Goal: Information Seeking & Learning: Learn about a topic

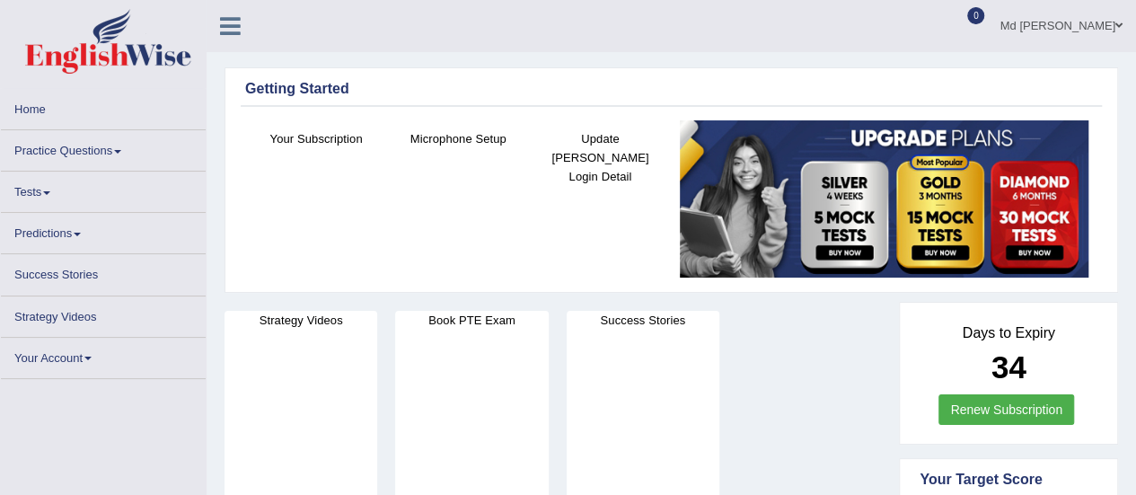
click at [106, 144] on link "Practice Questions" at bounding box center [103, 147] width 205 height 35
click at [115, 154] on link "Practice Questions" at bounding box center [103, 147] width 205 height 35
click at [783, 44] on ul "Md Mafiul Azam Toggle navigation Username: Mafiul Access Type: Online Subscript…" at bounding box center [811, 25] width 651 height 51
click at [115, 149] on link "Practice Questions" at bounding box center [103, 147] width 205 height 35
click at [75, 163] on link "Practice Questions" at bounding box center [103, 147] width 205 height 35
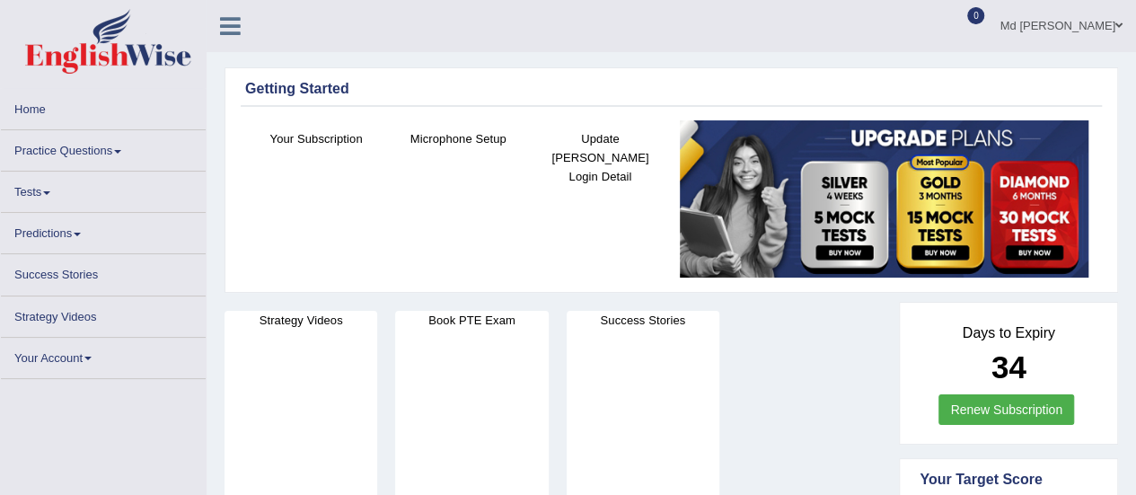
click at [61, 110] on link "Home" at bounding box center [103, 106] width 205 height 35
click at [65, 146] on link "Practice Questions" at bounding box center [103, 147] width 205 height 35
click at [123, 148] on link "Practice Questions" at bounding box center [103, 147] width 205 height 35
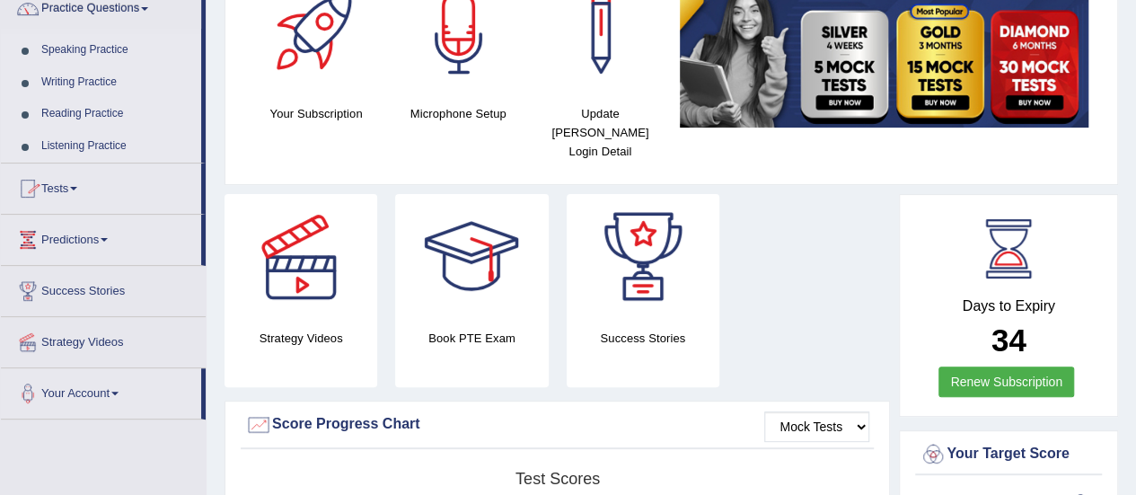
scroll to position [90, 0]
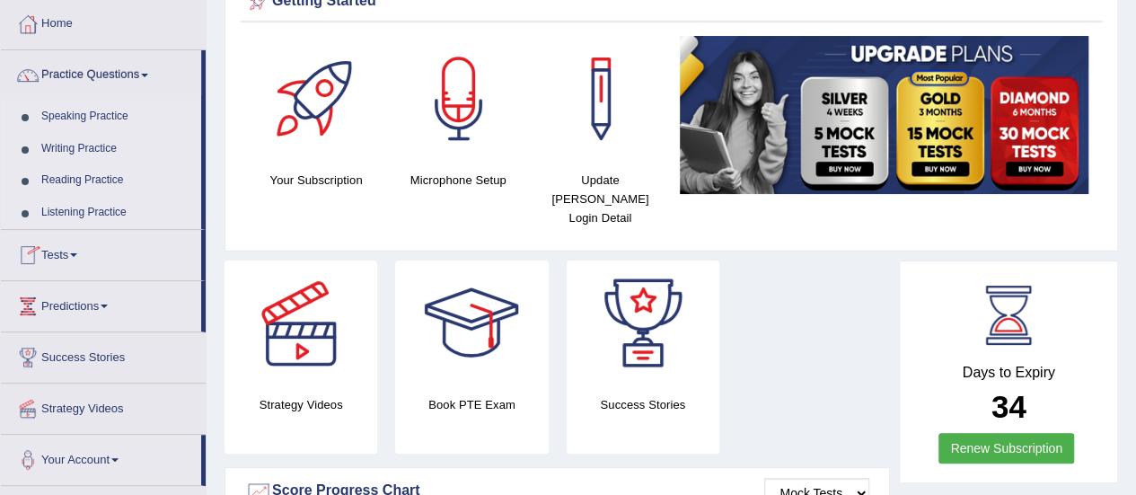
click at [111, 177] on link "Reading Practice" at bounding box center [117, 180] width 168 height 32
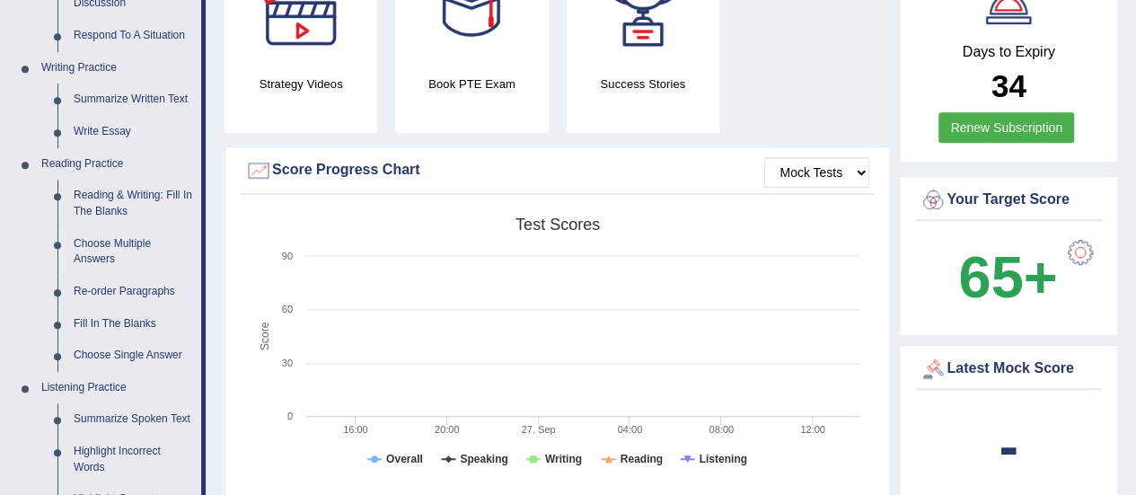
scroll to position [449, 0]
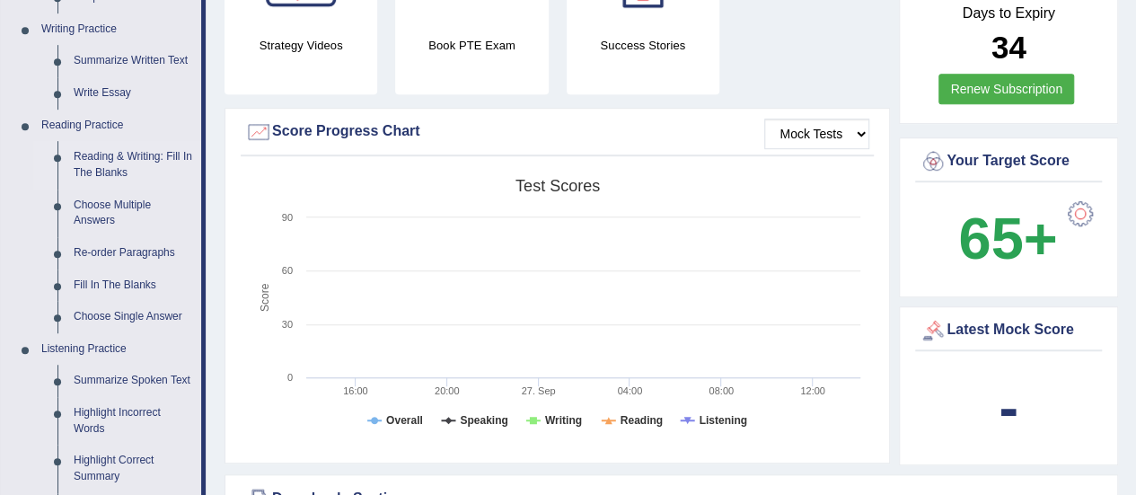
click at [129, 161] on link "Reading & Writing: Fill In The Blanks" at bounding box center [134, 165] width 136 height 48
click at [111, 160] on link "Reading & Writing: Fill In The Blanks" at bounding box center [134, 165] width 136 height 48
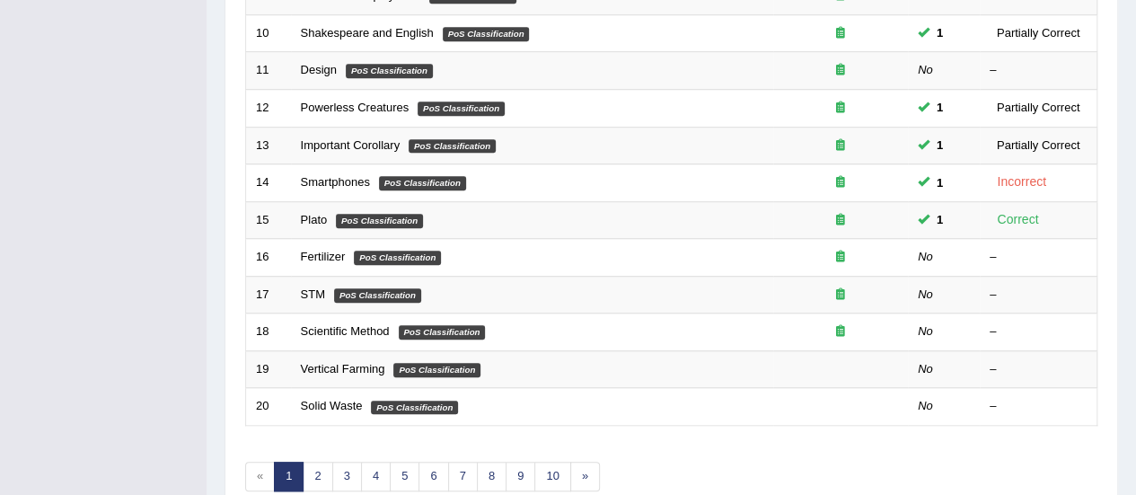
scroll to position [629, 0]
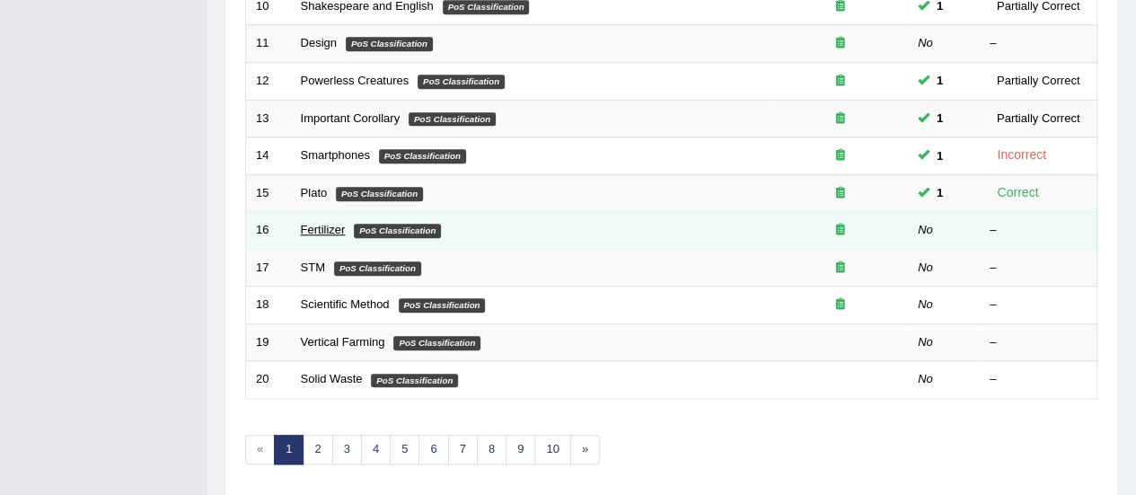
click at [331, 227] on link "Fertilizer" at bounding box center [323, 229] width 45 height 13
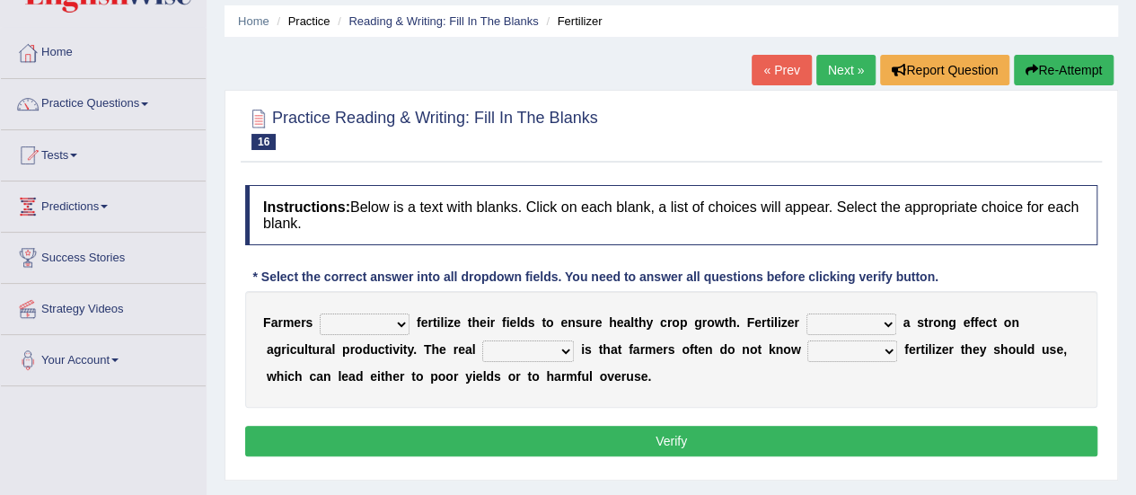
scroll to position [90, 0]
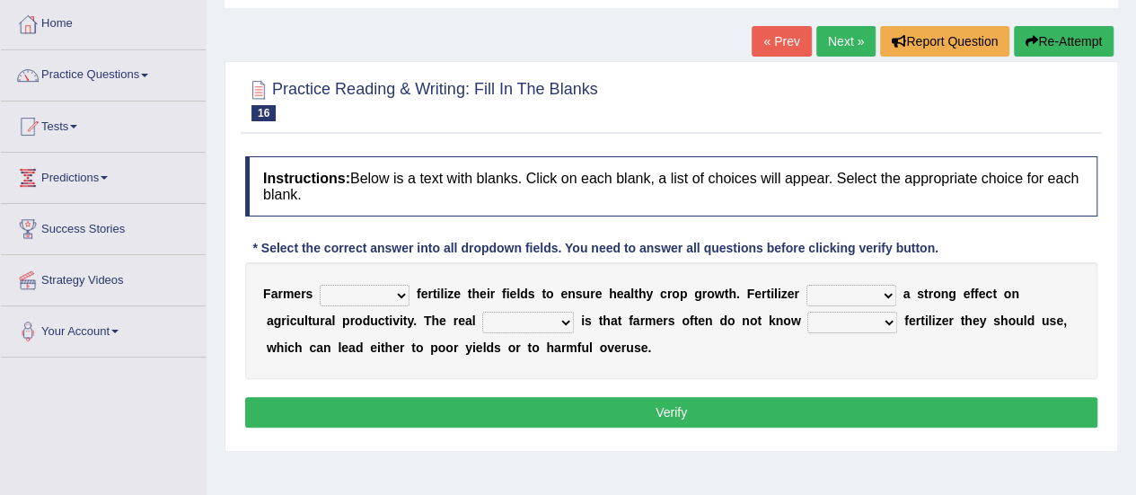
click at [400, 290] on select "must should need can" at bounding box center [365, 296] width 90 height 22
select select "should"
click at [320, 285] on select "must should need can" at bounding box center [365, 296] width 90 height 22
click at [877, 290] on select "has had have having" at bounding box center [851, 296] width 90 height 22
select select "has"
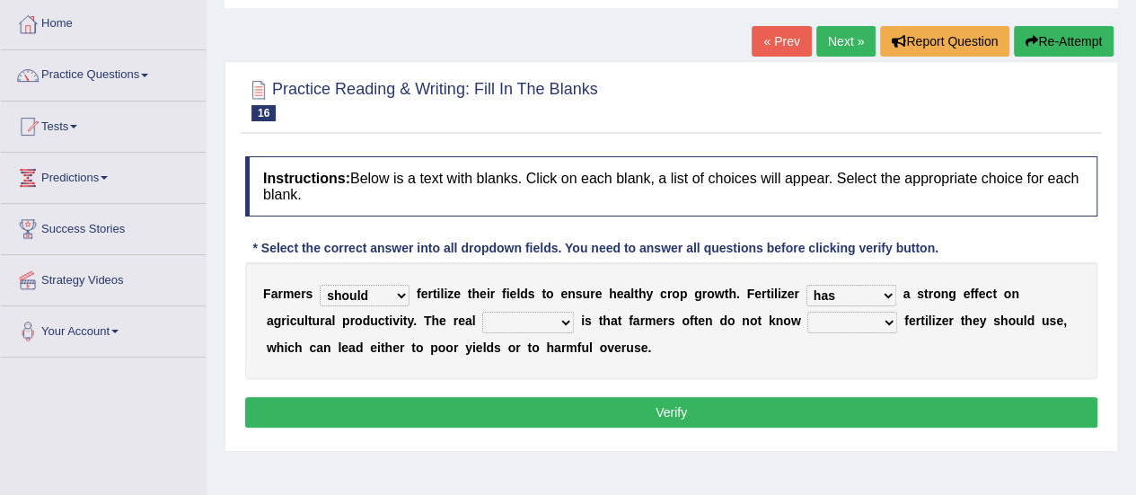
click at [806, 285] on select "has had have having" at bounding box center [851, 296] width 90 height 22
click at [892, 301] on select "has had have having" at bounding box center [851, 296] width 90 height 22
click at [564, 318] on select "problem question conclusion answer" at bounding box center [528, 323] width 92 height 22
select select "problem"
click at [482, 312] on select "problem question conclusion answer" at bounding box center [528, 323] width 92 height 22
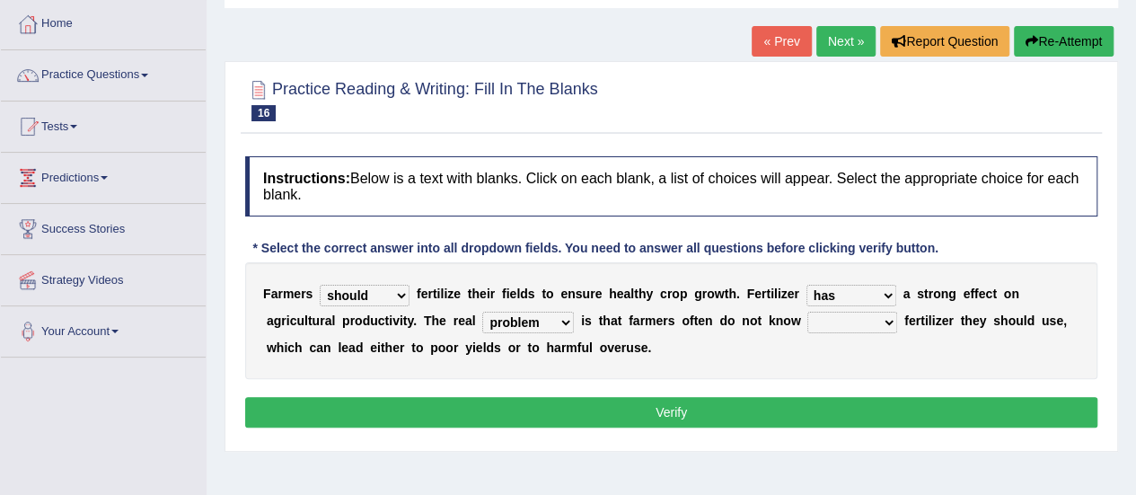
click at [828, 318] on select "how much how many however so much" at bounding box center [852, 323] width 90 height 22
select select "how much"
click at [807, 312] on select "how much how many however so much" at bounding box center [852, 323] width 90 height 22
click at [565, 321] on select "problem question conclusion answer" at bounding box center [528, 323] width 92 height 22
click at [706, 339] on div "F a r m e r s must should need can f e r t i l i z e t h e i r f i e l d s t o …" at bounding box center [671, 320] width 852 height 117
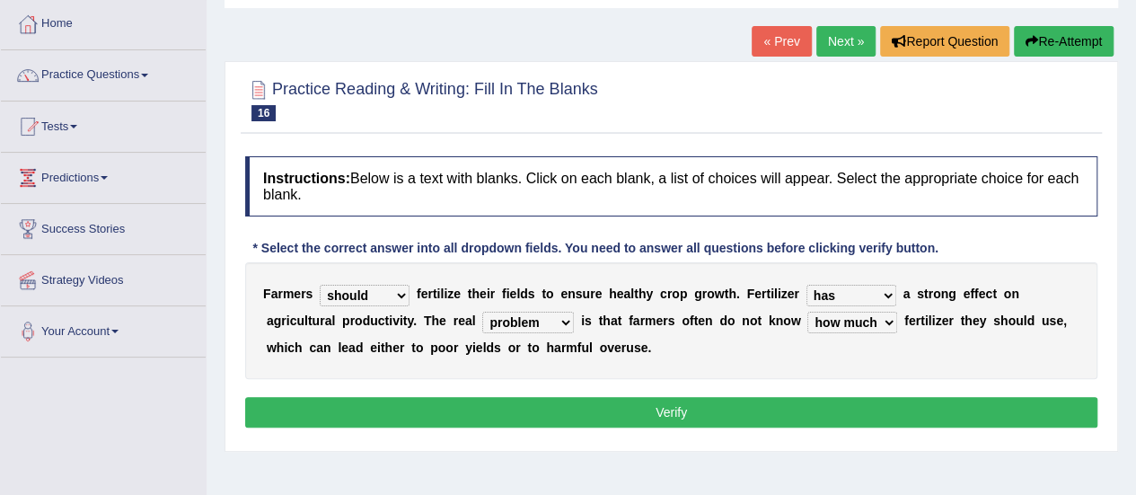
click at [471, 397] on button "Verify" at bounding box center [671, 412] width 852 height 31
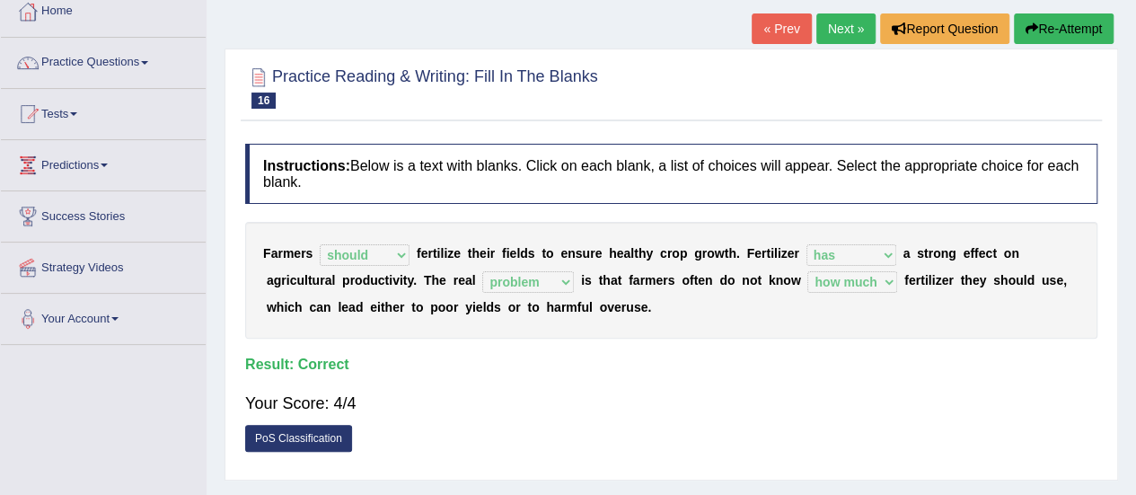
scroll to position [0, 0]
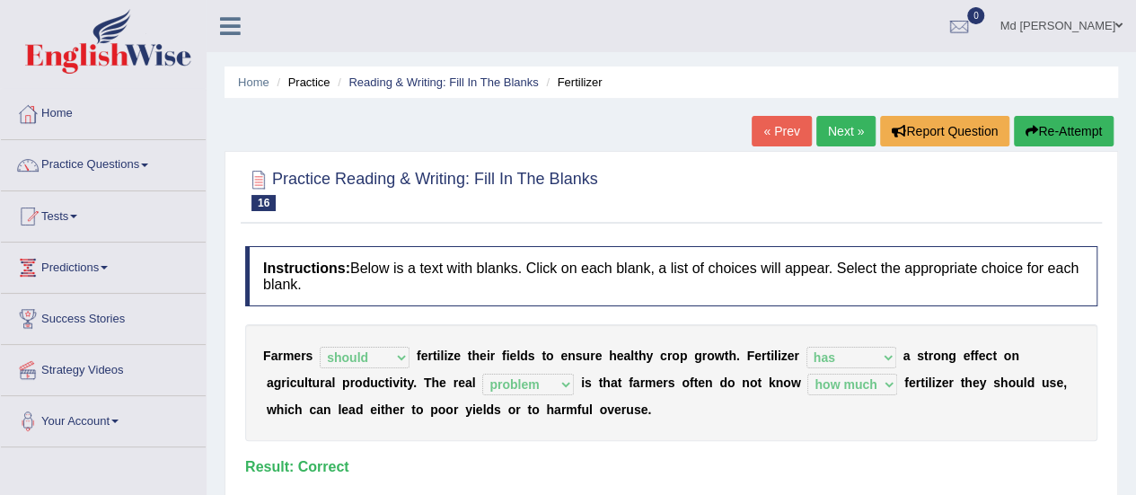
click at [824, 123] on link "Next »" at bounding box center [845, 131] width 59 height 31
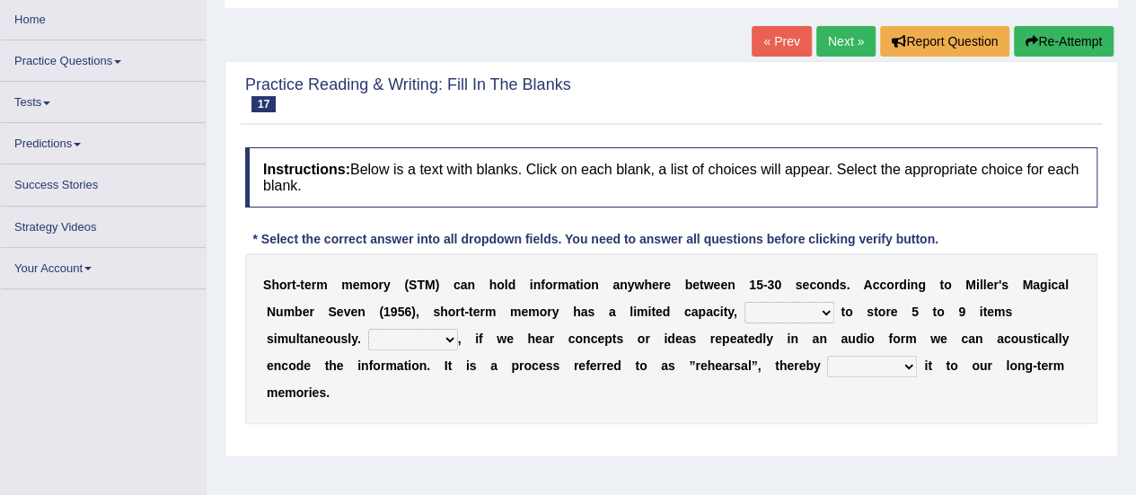
click at [824, 309] on select "being able is able be able unable" at bounding box center [789, 313] width 90 height 22
select select "being able"
click at [744, 302] on select "being able is able be able unable" at bounding box center [789, 313] width 90 height 22
click at [824, 312] on select "being able is able be able unable" at bounding box center [789, 313] width 90 height 22
click at [694, 416] on div "S h o r t - t e r m m e m o r y ( S T M ) c a n h o l d i n f o r m a t i o n a…" at bounding box center [671, 338] width 852 height 171
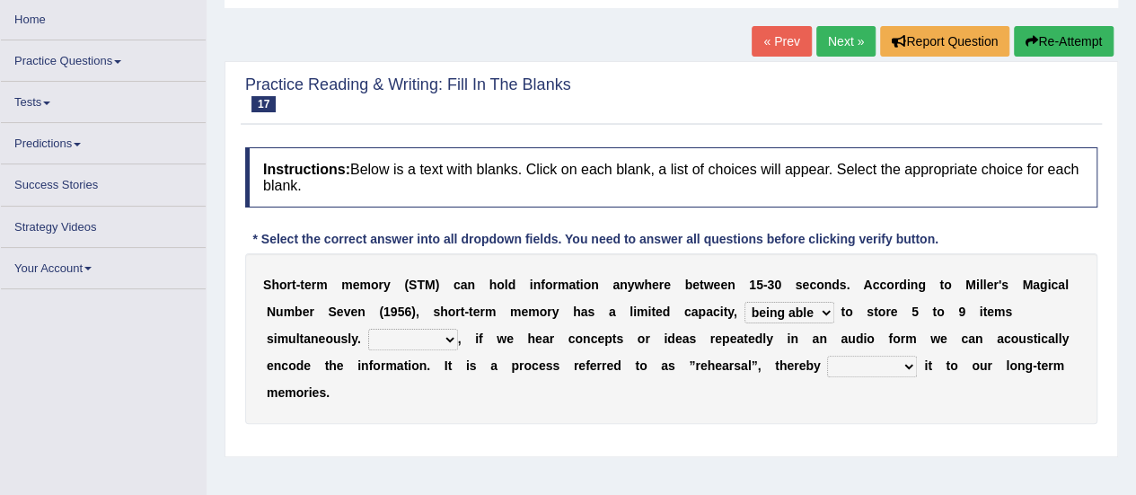
click at [572, 354] on div "S h o r t - t e r m m e m o r y ( S T M ) c a n h o l d i n f o r m a t i o n a…" at bounding box center [671, 338] width 852 height 171
click at [453, 341] on select "However So Moreover Therefore" at bounding box center [413, 340] width 90 height 22
click at [531, 391] on div "S h o r t - t e r m m e m o r y ( S T M ) c a n h o l d i n f o r m a t i o n a…" at bounding box center [671, 338] width 852 height 171
click at [435, 341] on select "However So Moreover Therefore" at bounding box center [413, 340] width 90 height 22
select select "However"
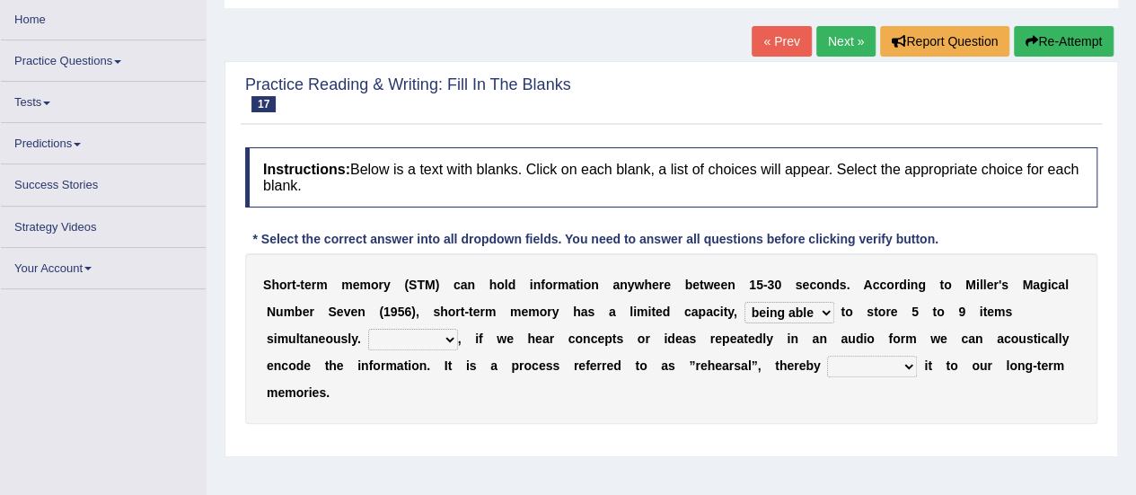
click at [368, 329] on select "However So Moreover Therefore" at bounding box center [413, 340] width 90 height 22
click at [905, 364] on select "commit commits commiting commited" at bounding box center [872, 367] width 90 height 22
click at [827, 356] on select "commit commits commiting commited" at bounding box center [872, 367] width 90 height 22
click at [907, 367] on select "commit commits commiting commited" at bounding box center [872, 367] width 90 height 22
select select "commit"
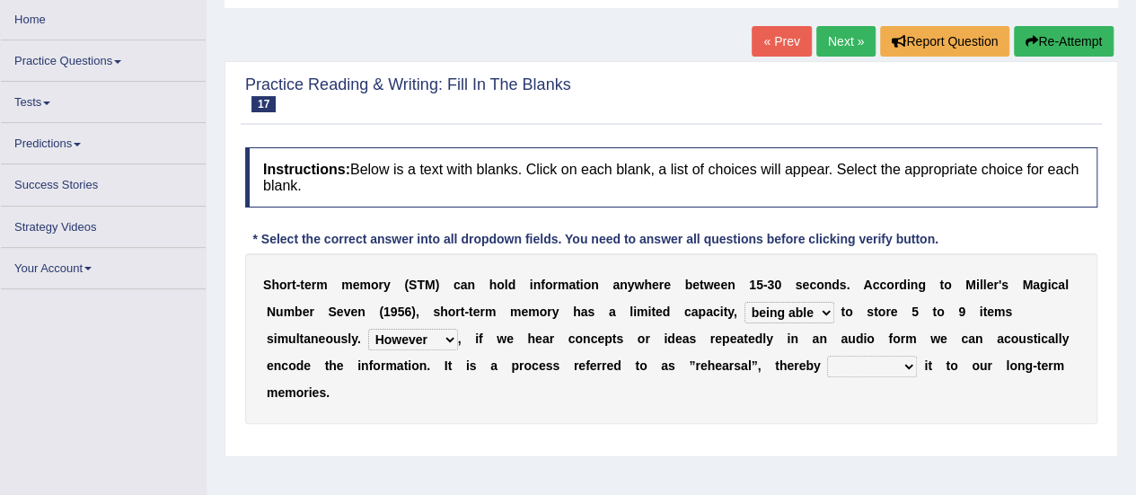
click at [827, 356] on select "commit commits commiting commited" at bounding box center [872, 367] width 90 height 22
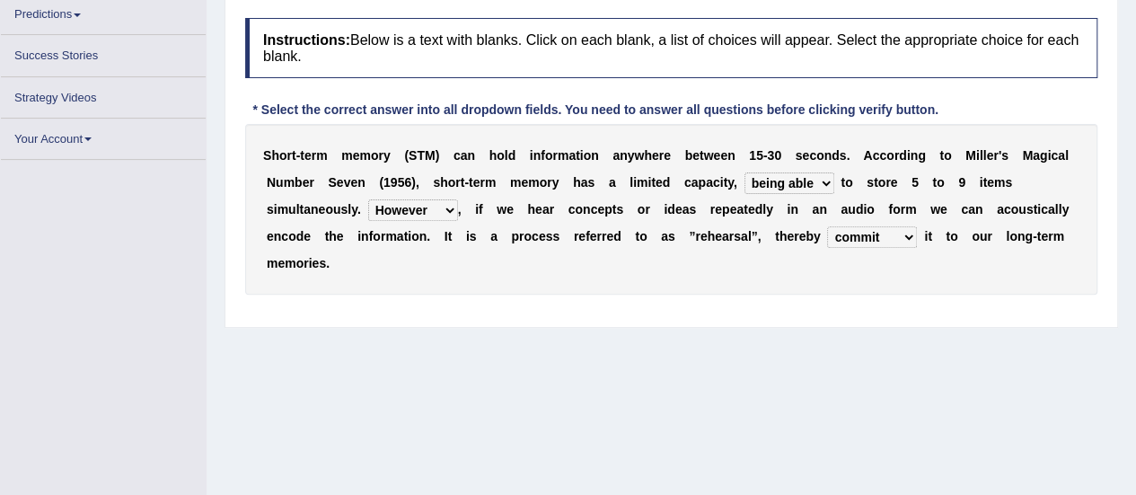
scroll to position [359, 0]
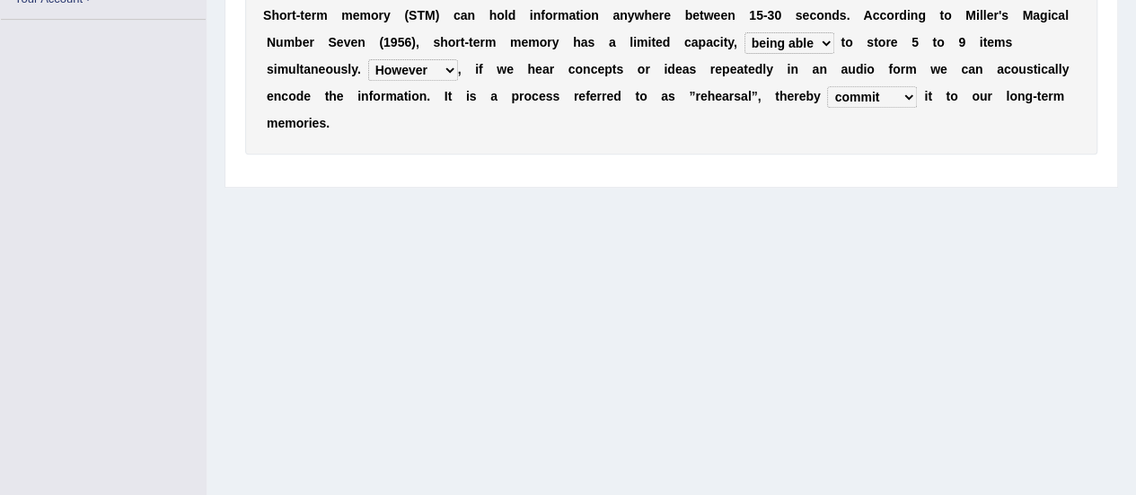
click at [521, 172] on div "Instructions: Below is a text with blanks. Click on each blank, a list of choic…" at bounding box center [671, 23] width 861 height 309
click at [521, 175] on div "Instructions: Below is a text with blanks. Click on each blank, a list of choic…" at bounding box center [671, 23] width 861 height 309
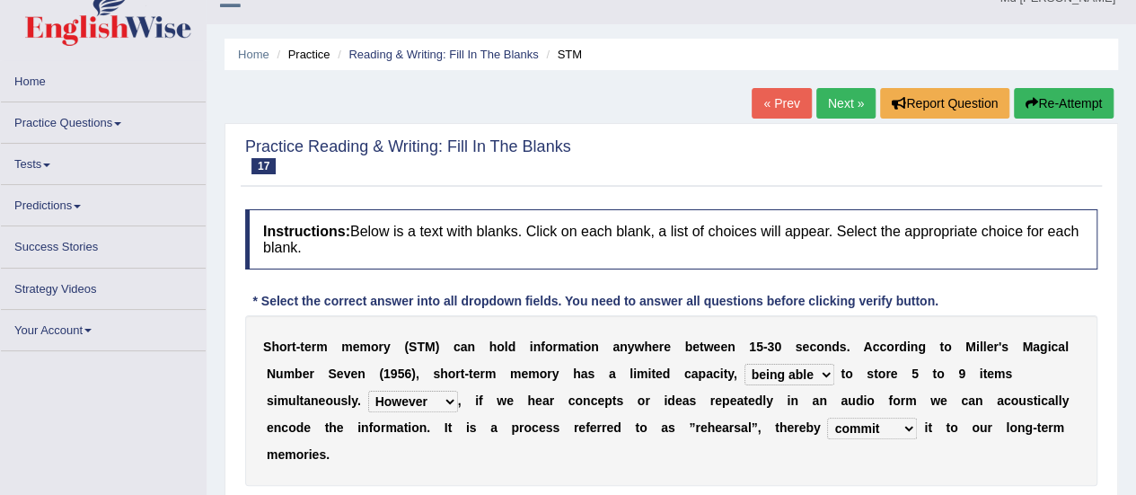
scroll to position [0, 0]
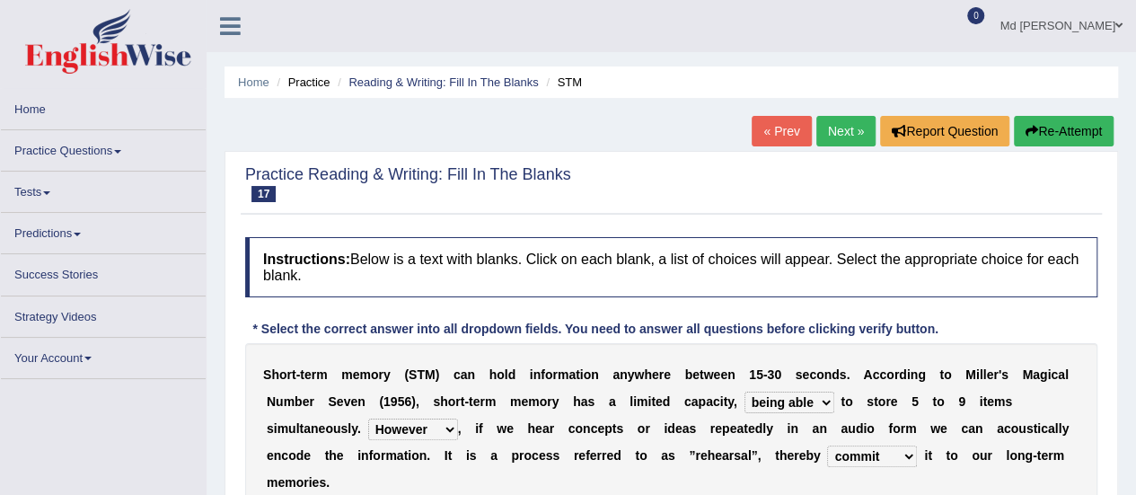
click at [855, 132] on link "Next »" at bounding box center [845, 131] width 59 height 31
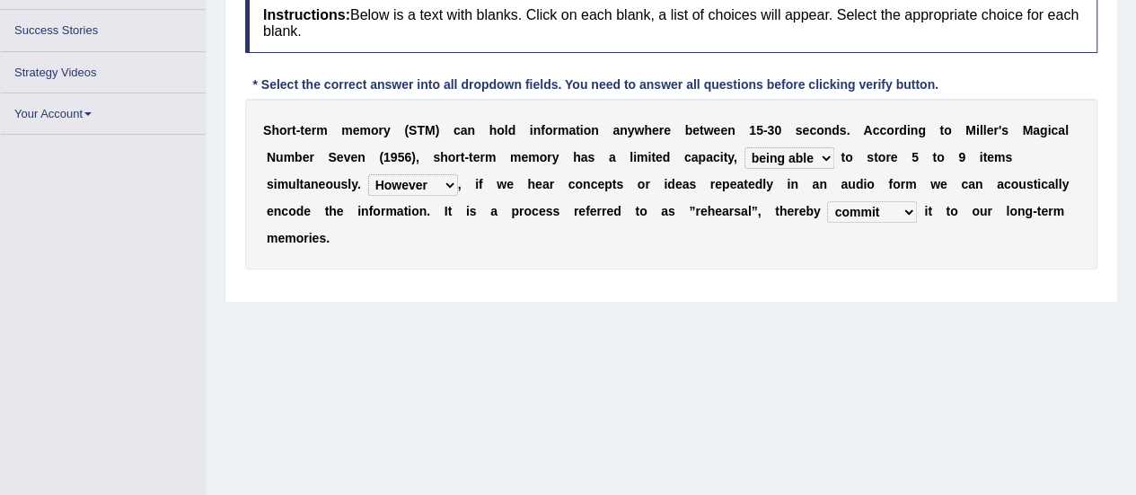
scroll to position [359, 0]
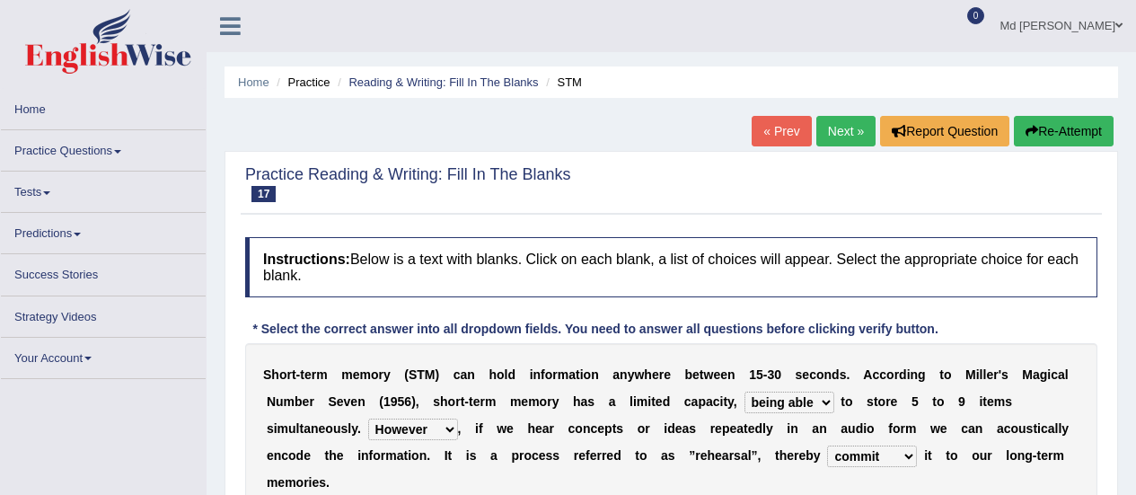
select select "being able"
select select "However"
select select "commit"
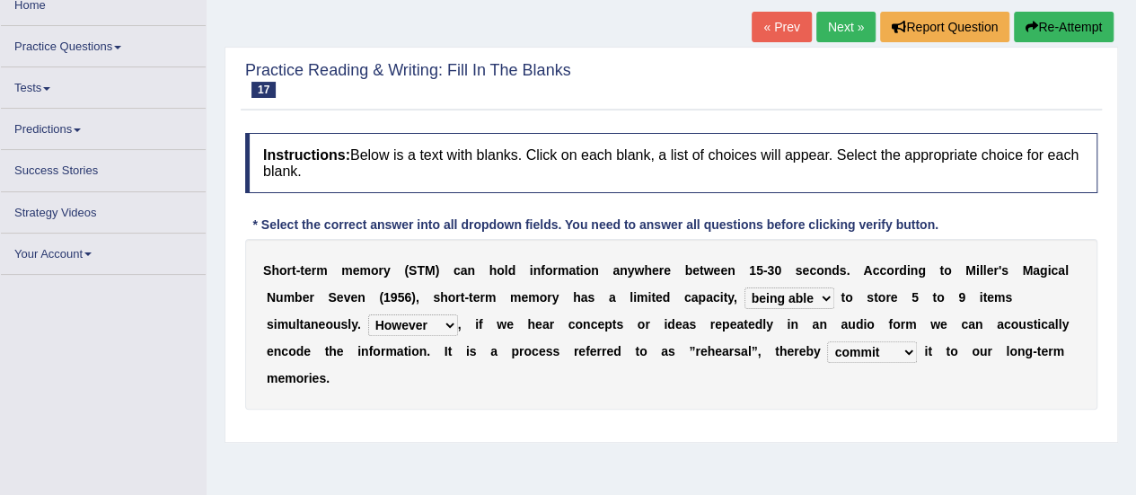
scroll to position [75, 0]
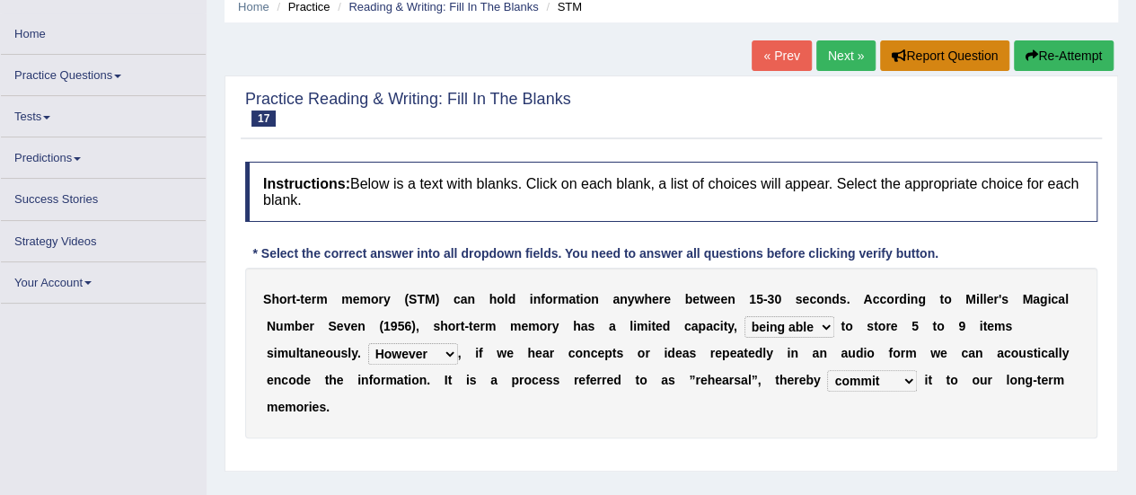
click at [940, 53] on button "Report Question" at bounding box center [944, 55] width 129 height 31
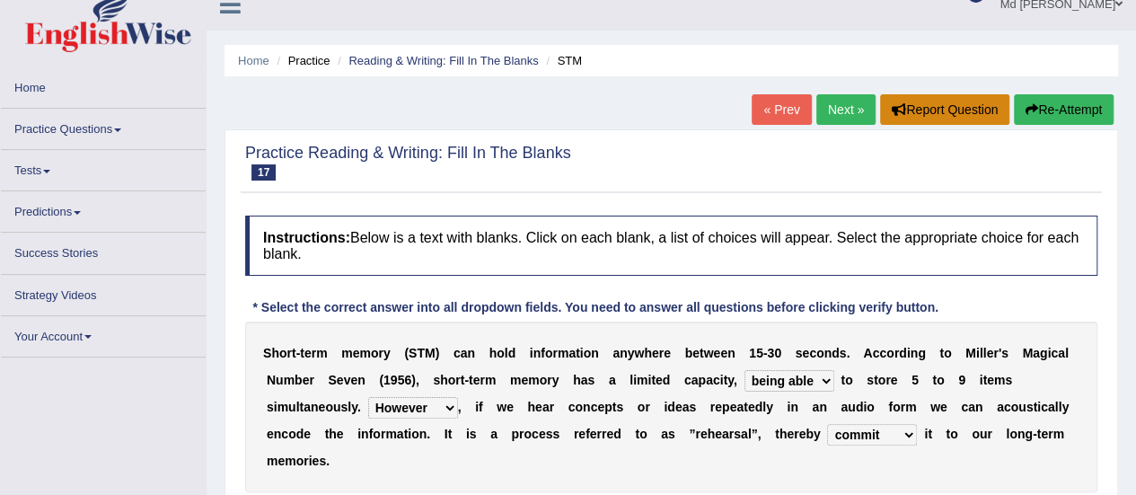
scroll to position [0, 0]
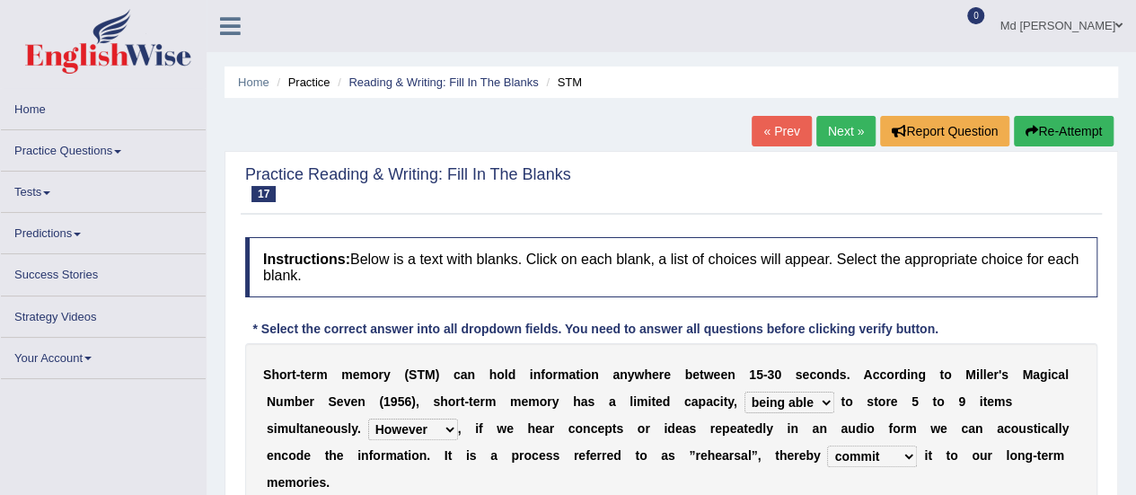
click at [30, 150] on link "Practice Questions" at bounding box center [103, 147] width 205 height 35
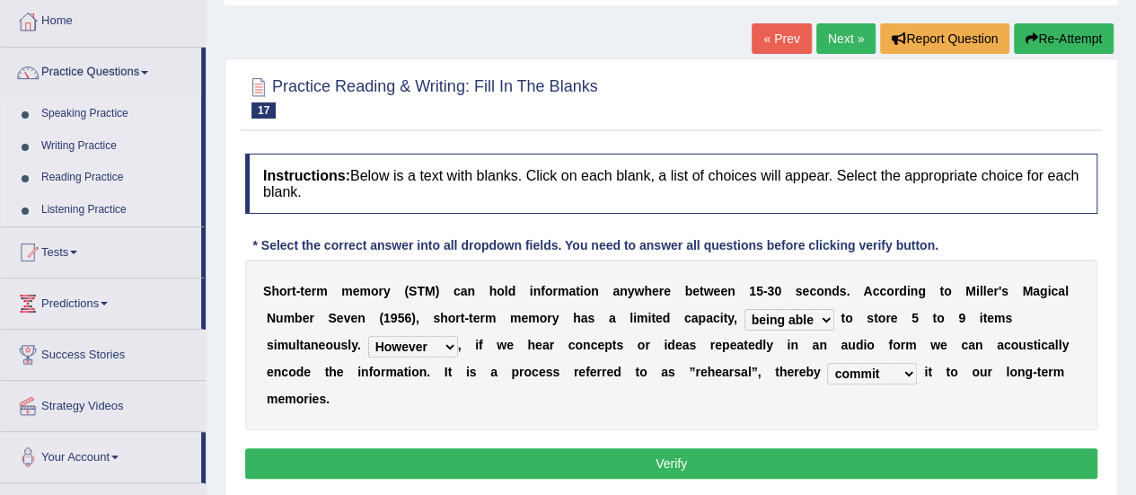
scroll to position [90, 0]
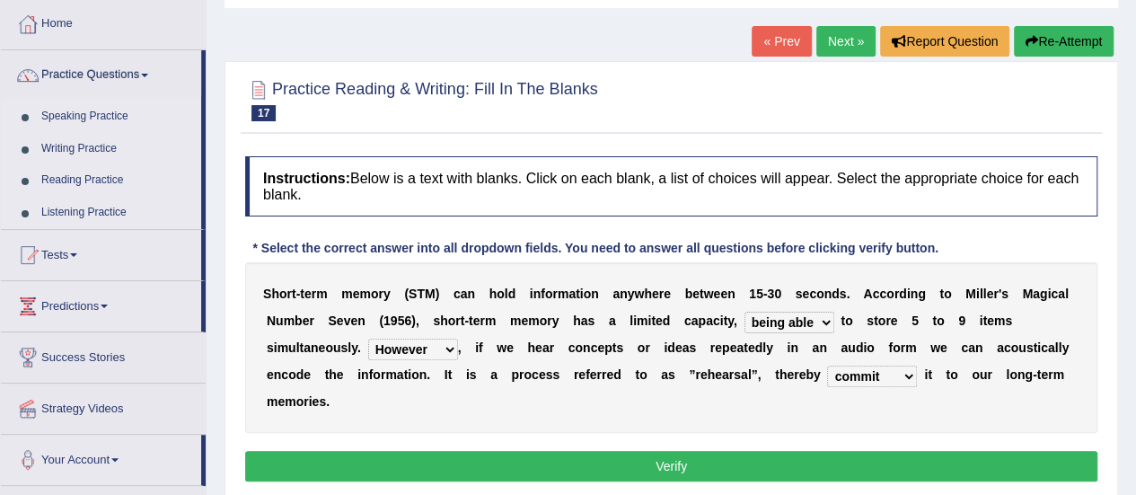
click at [734, 454] on button "Verify" at bounding box center [671, 466] width 852 height 31
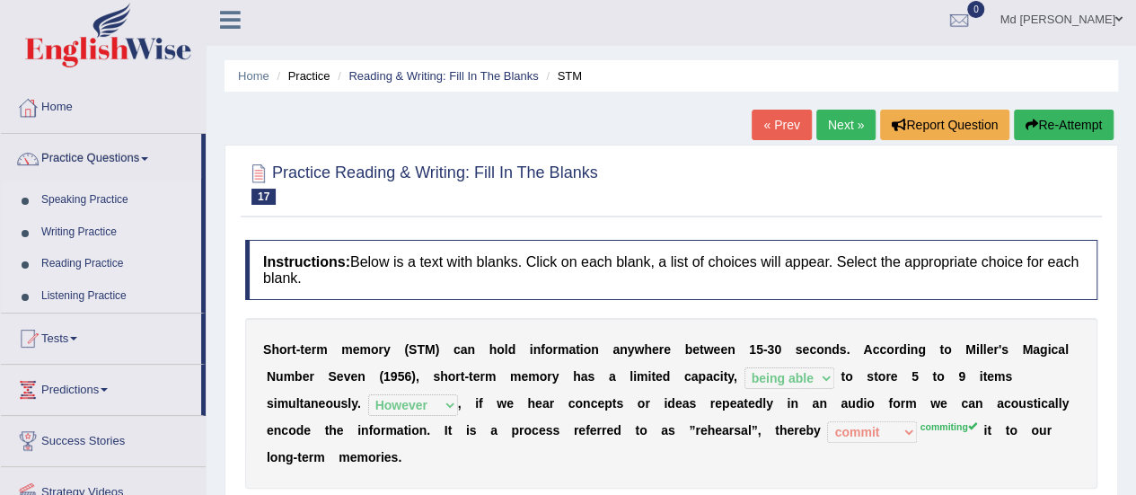
scroll to position [0, 0]
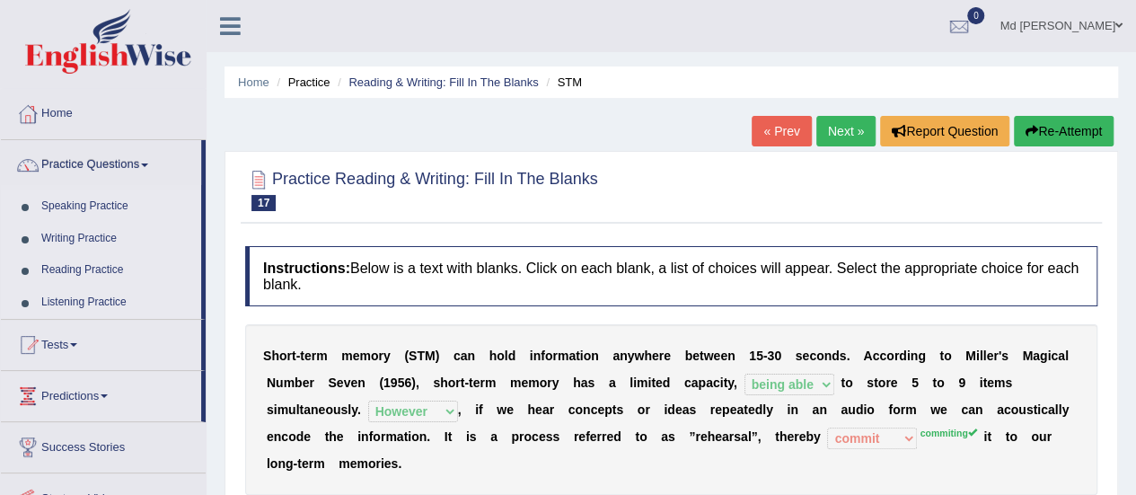
click at [830, 134] on link "Next »" at bounding box center [845, 131] width 59 height 31
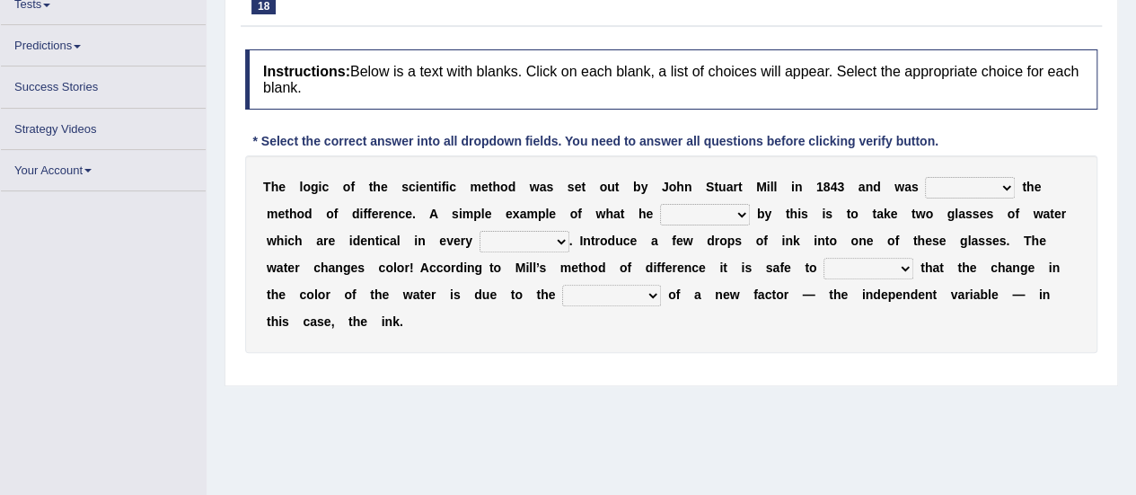
scroll to position [269, 0]
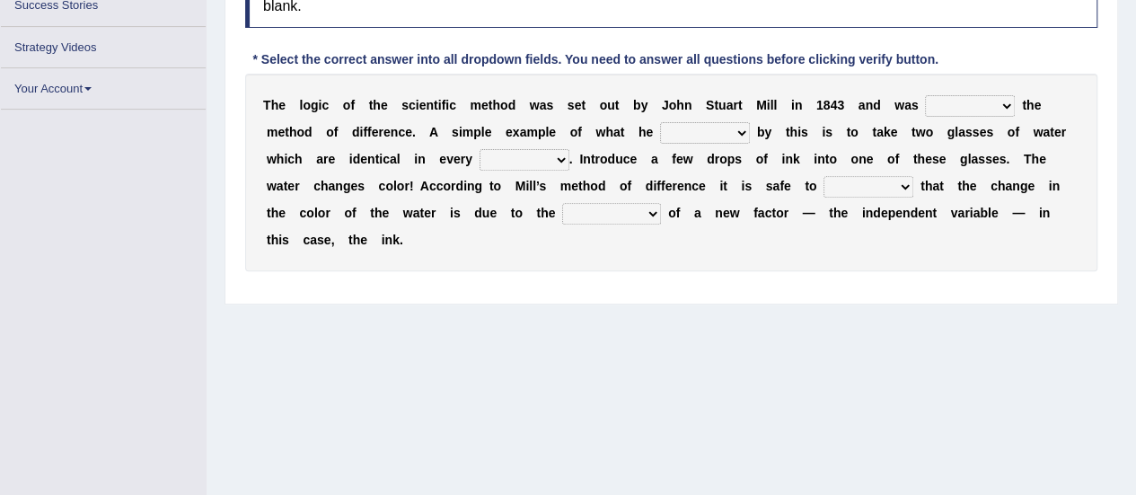
click at [998, 100] on select "pointed claimed demanded named" at bounding box center [970, 106] width 90 height 22
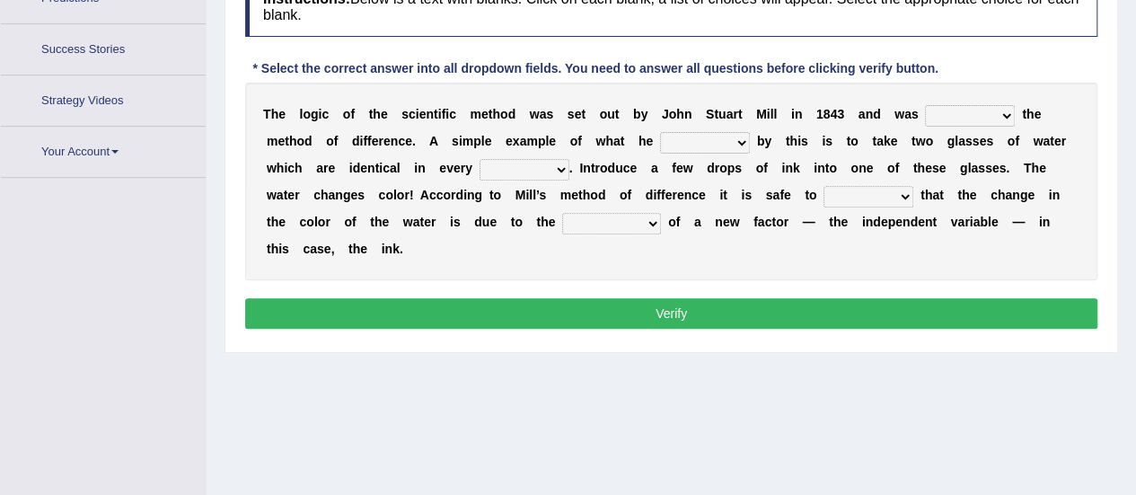
scroll to position [313, 0]
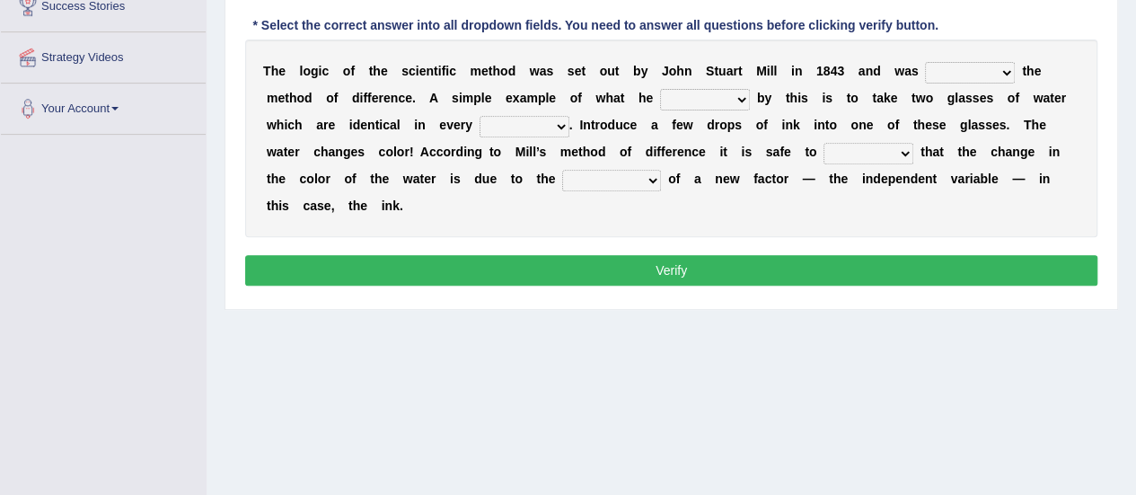
click at [793, 223] on div "T h e l o g i c o f t h e s c i e n t i f i c m e t h o d w a s s e t o u t b y…" at bounding box center [671, 139] width 852 height 198
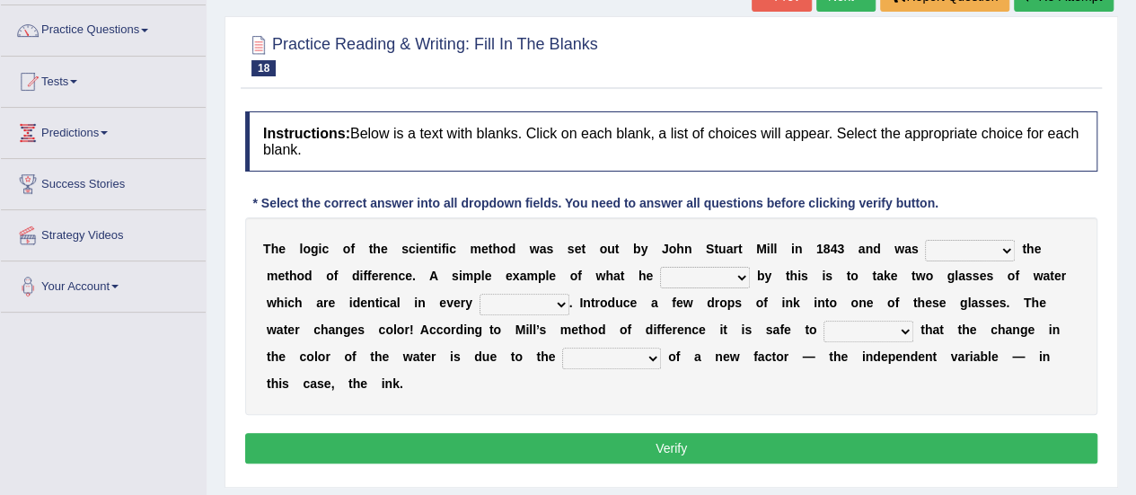
scroll to position [133, 0]
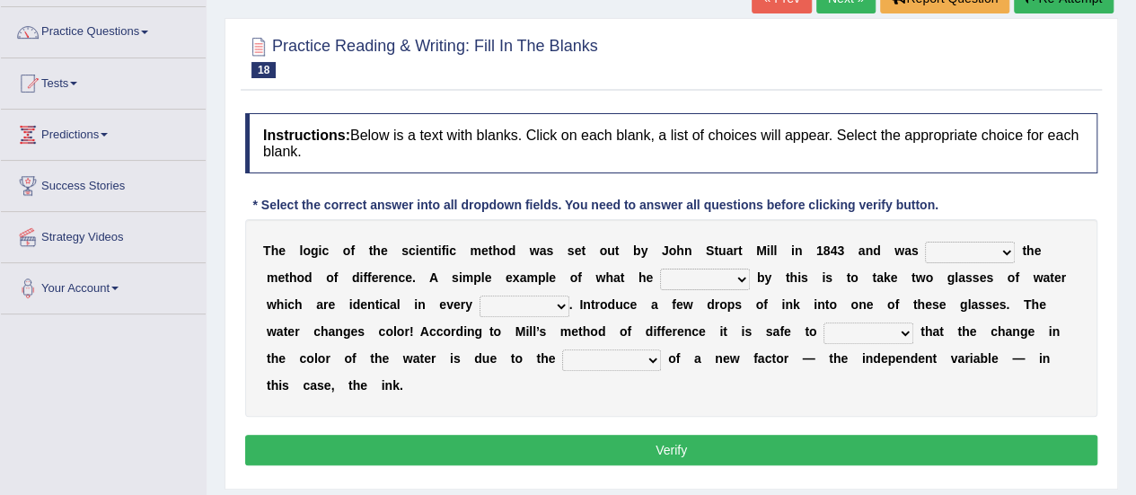
click at [1006, 247] on select "pointed claimed demanded named" at bounding box center [970, 253] width 90 height 22
select select "named"
click at [925, 242] on select "pointed claimed demanded named" at bounding box center [970, 253] width 90 height 22
click at [726, 270] on select "capped charged found meant" at bounding box center [705, 280] width 90 height 22
select select "found"
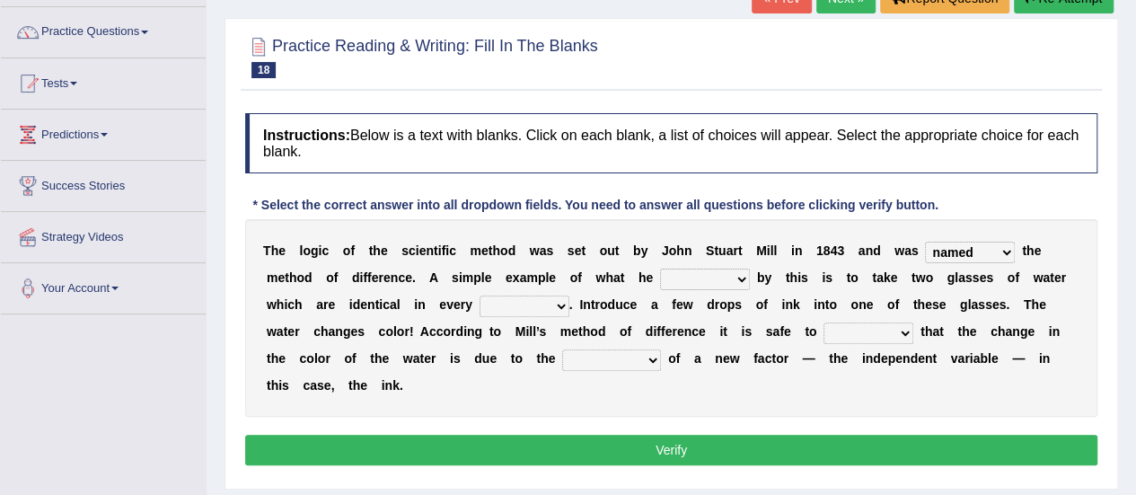
click at [660, 269] on select "capped charged found meant" at bounding box center [705, 280] width 90 height 22
click at [544, 301] on select "thought identity measure respect" at bounding box center [525, 306] width 90 height 22
select select "measure"
click at [480, 295] on select "thought identity measure respect" at bounding box center [525, 306] width 90 height 22
click at [893, 326] on select "assume discuss prefer acclaim" at bounding box center [869, 333] width 90 height 22
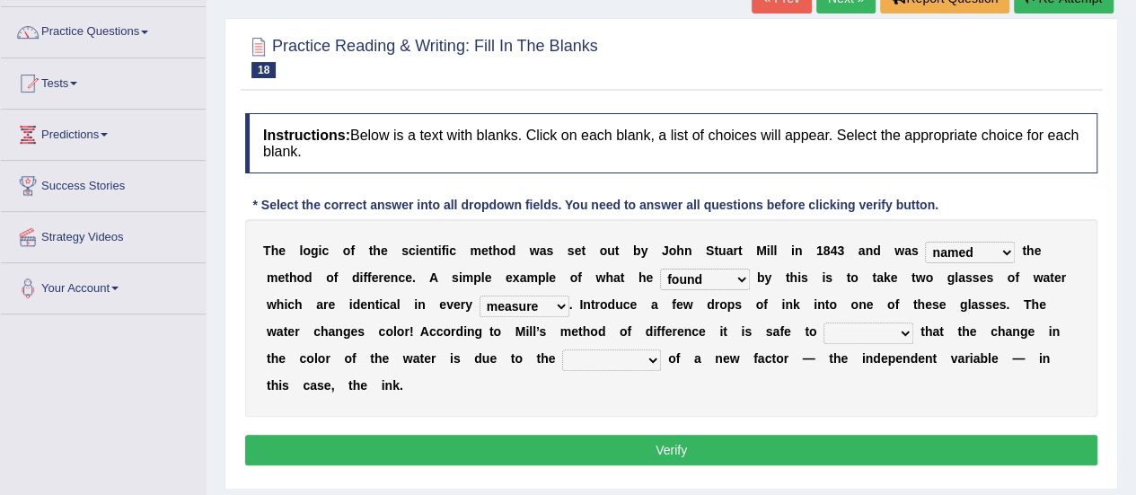
click at [728, 392] on div "T h e l o g i c o f t h e s c i e n t i f i c m e t h o d w a s s e t o u t b y…" at bounding box center [671, 318] width 852 height 198
click at [656, 358] on select "introduction magnitude preparation purification" at bounding box center [611, 360] width 99 height 22
select select "introduction"
click at [562, 349] on select "introduction magnitude preparation purification" at bounding box center [611, 360] width 99 height 22
click at [903, 326] on select "assume discuss prefer acclaim" at bounding box center [869, 333] width 90 height 22
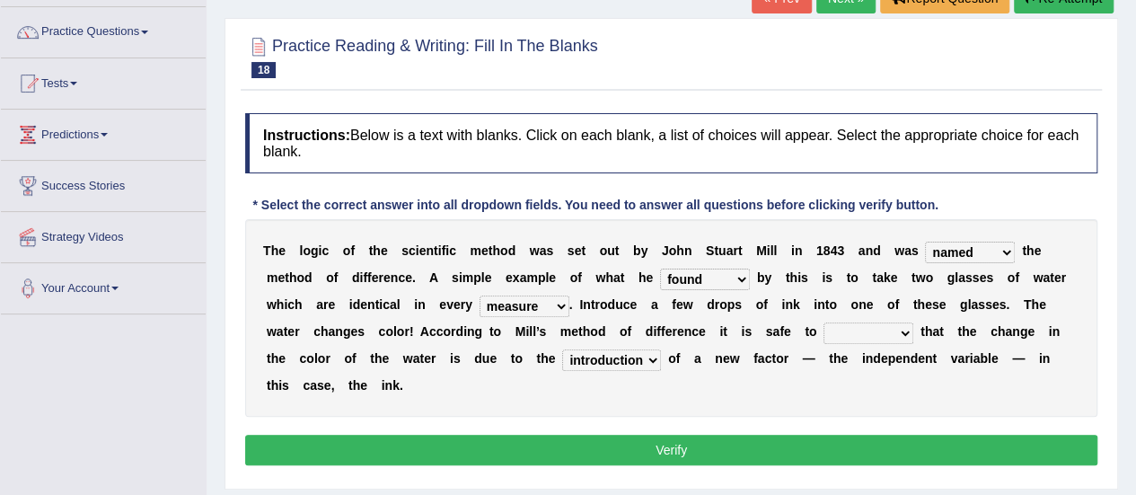
select select "discuss"
click at [824, 322] on select "assume discuss prefer acclaim" at bounding box center [869, 333] width 90 height 22
click at [567, 452] on button "Verify" at bounding box center [671, 450] width 852 height 31
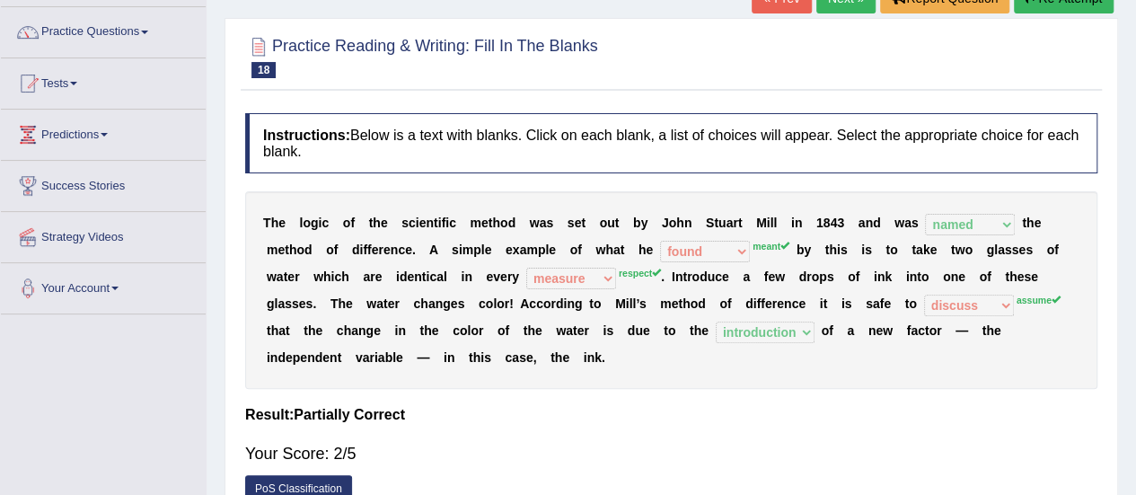
scroll to position [0, 0]
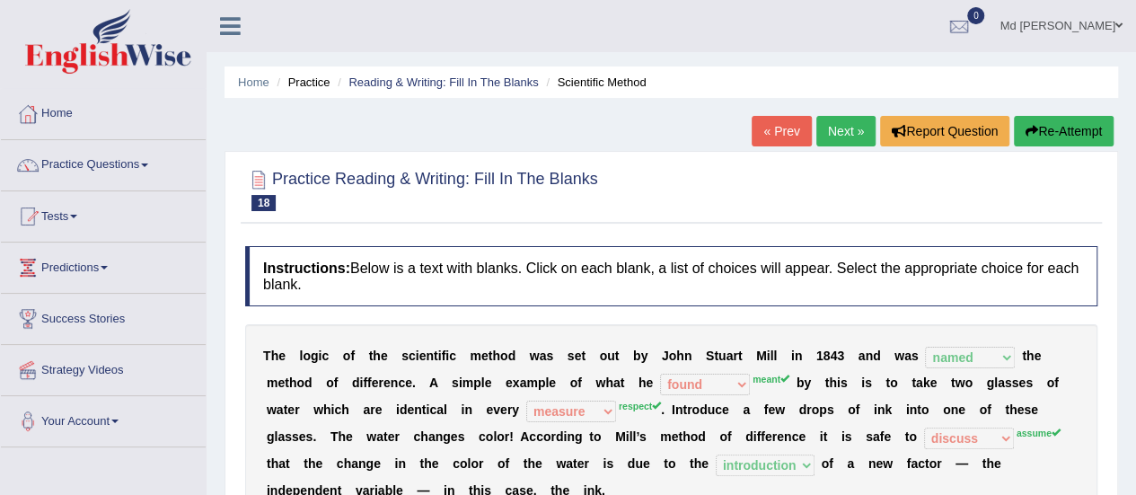
click at [851, 127] on link "Next »" at bounding box center [845, 131] width 59 height 31
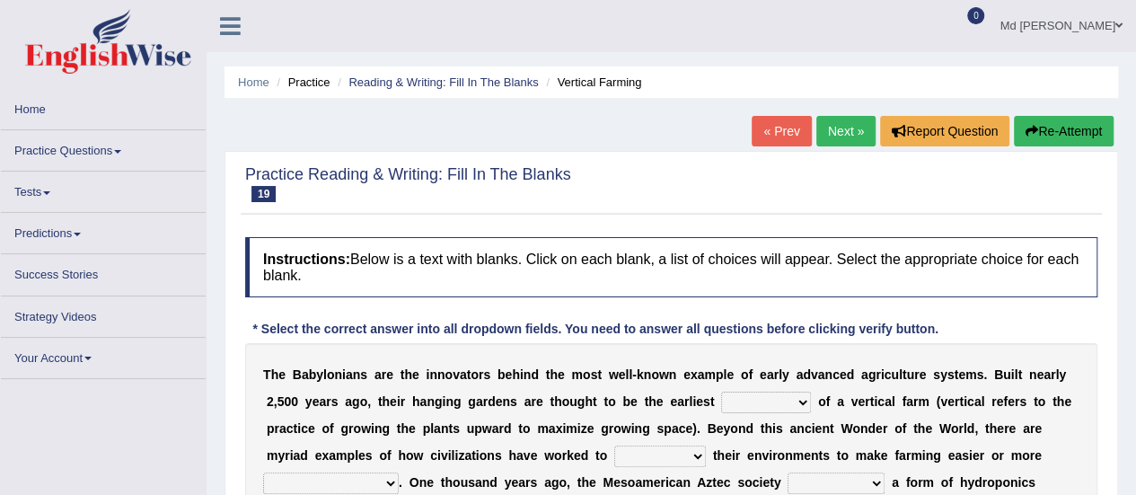
click at [70, 111] on link "Home" at bounding box center [103, 106] width 205 height 35
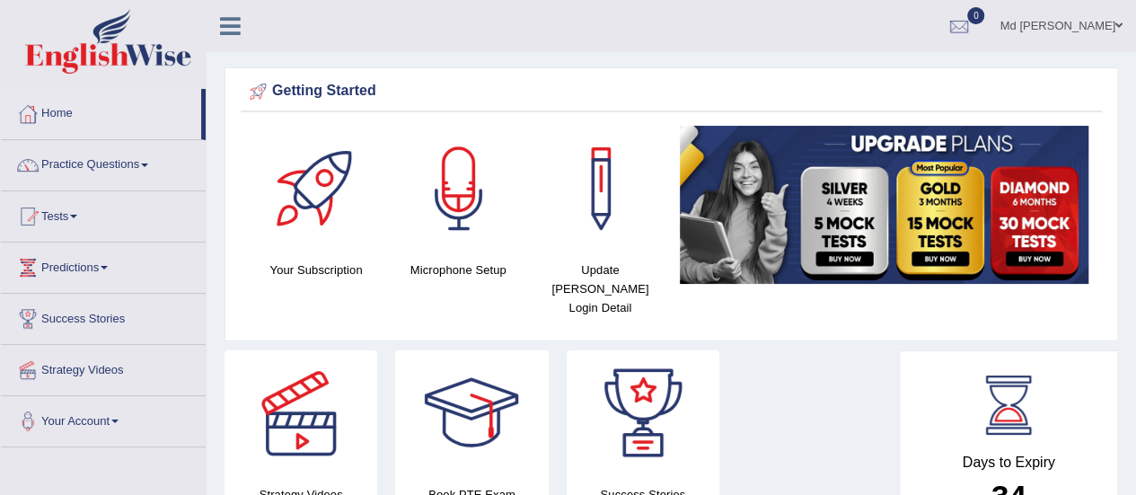
click at [84, 153] on link "Practice Questions" at bounding box center [103, 162] width 205 height 45
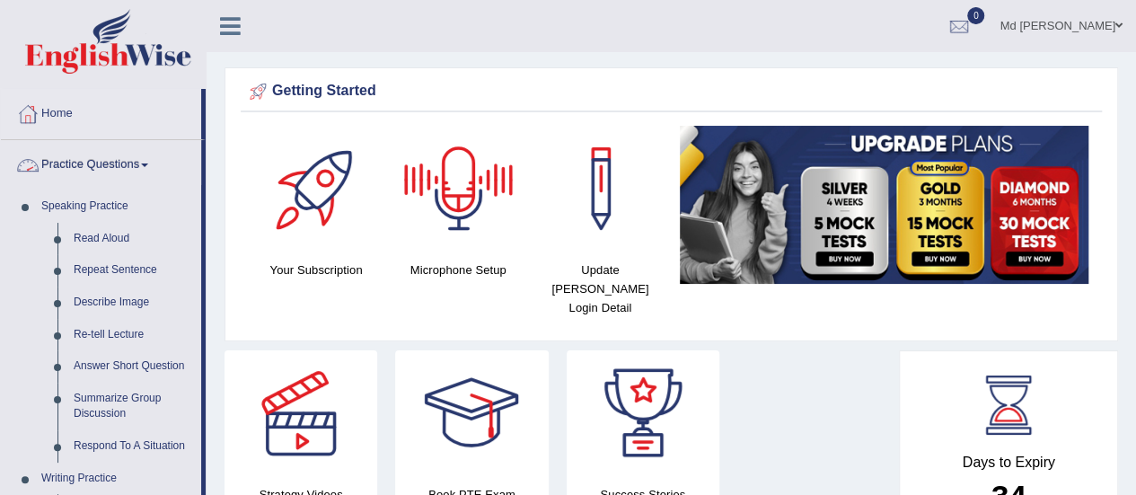
scroll to position [269, 0]
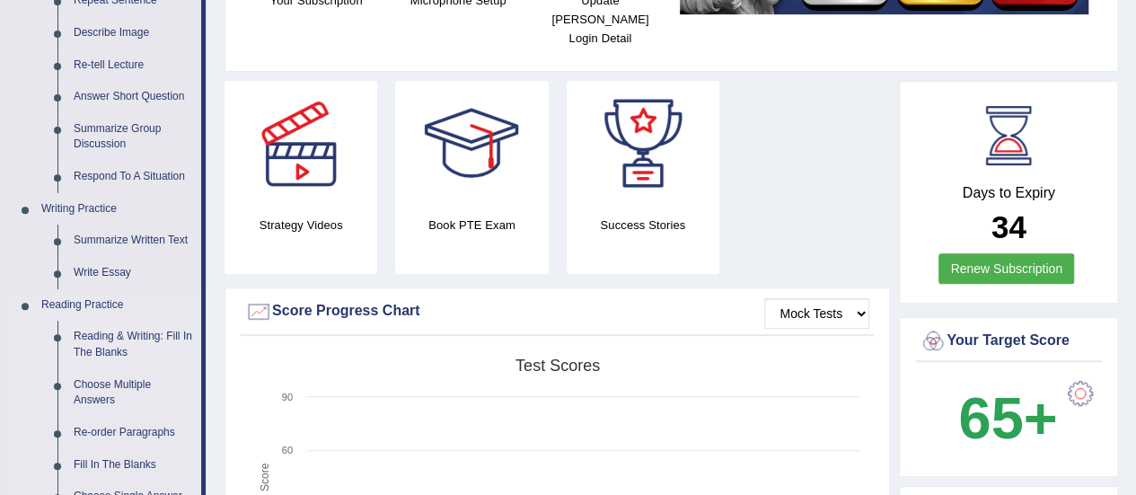
click at [124, 342] on link "Reading & Writing: Fill In The Blanks" at bounding box center [134, 345] width 136 height 48
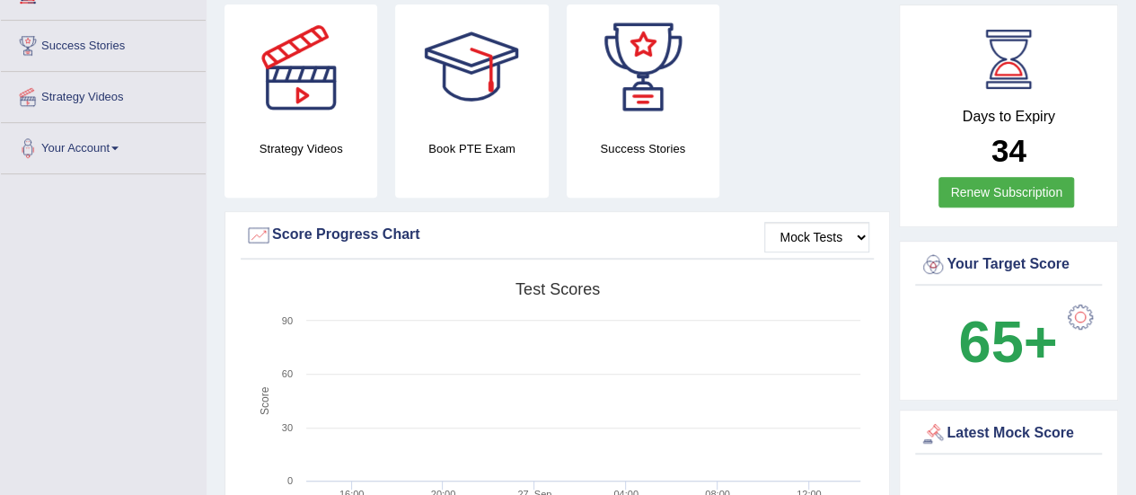
scroll to position [389, 0]
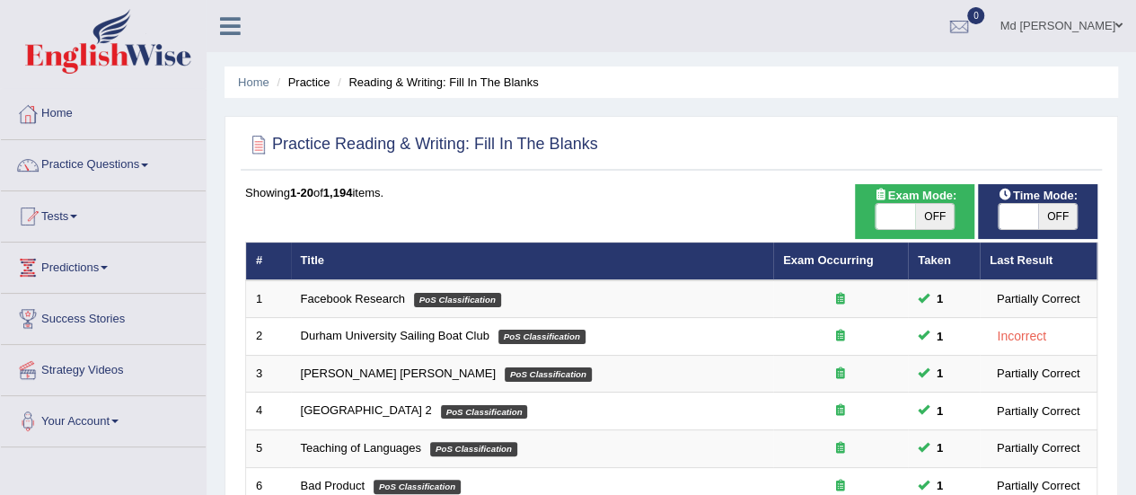
click at [1010, 225] on span at bounding box center [1019, 216] width 40 height 25
checkbox input "true"
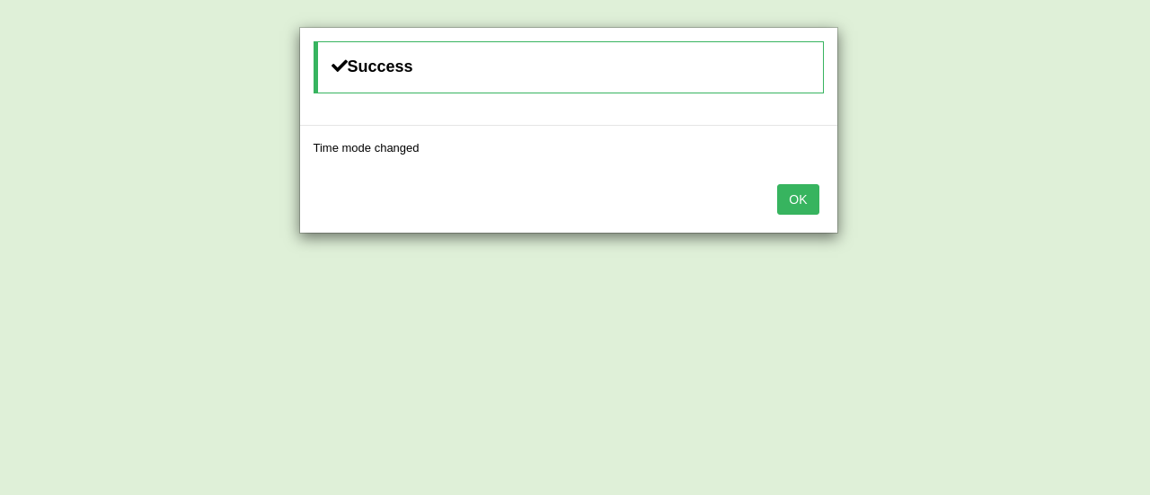
click at [790, 196] on button "OK" at bounding box center [797, 199] width 41 height 31
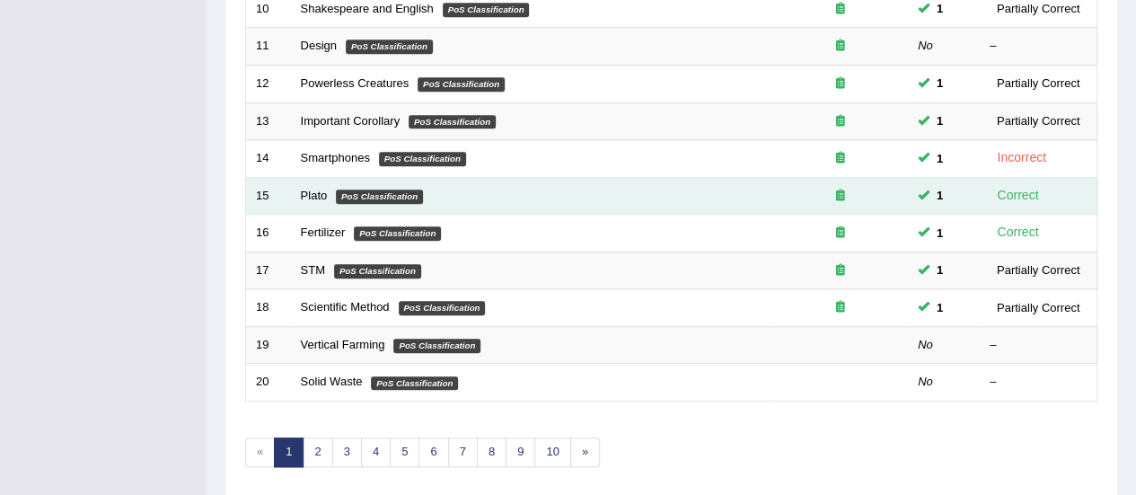
scroll to position [685, 0]
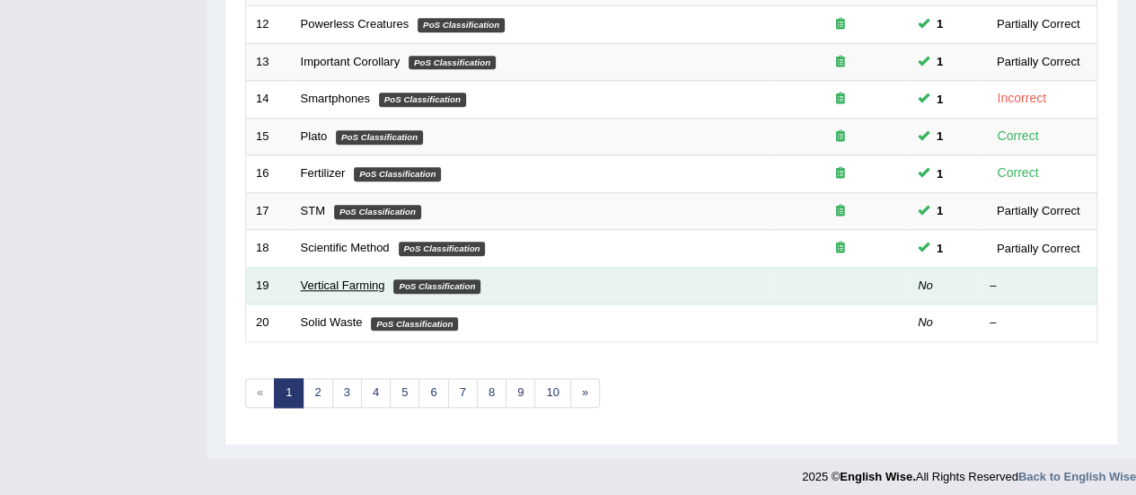
click at [373, 279] on link "Vertical Farming" at bounding box center [343, 284] width 84 height 13
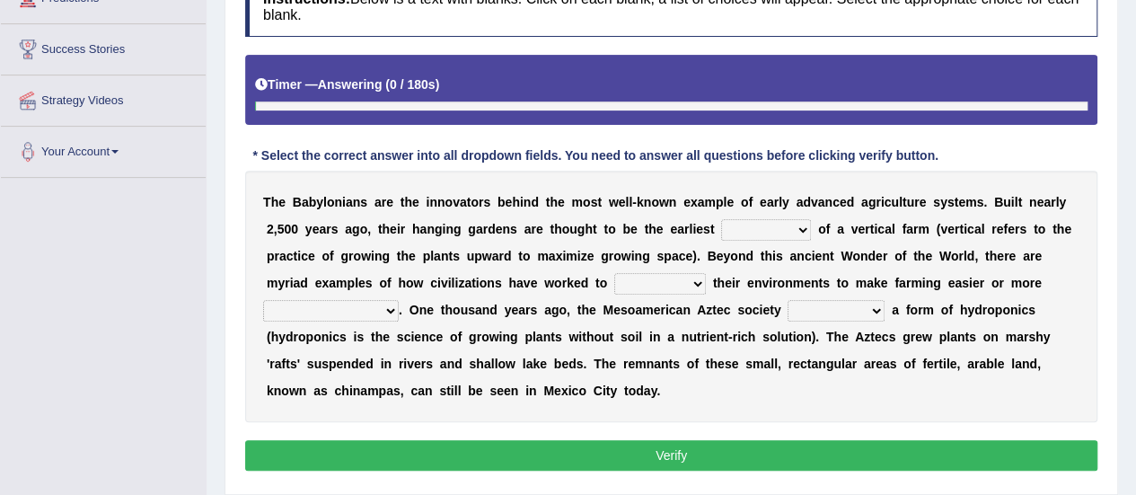
scroll to position [313, 0]
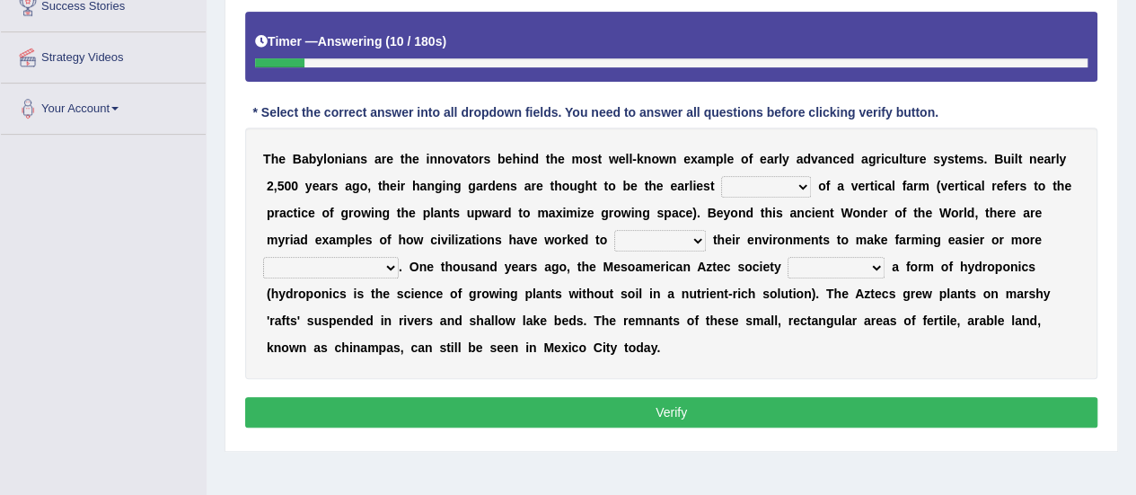
click at [799, 189] on select "prototype failure discredit protocol" at bounding box center [766, 187] width 90 height 22
select select "prototype"
click at [721, 176] on select "prototype failure discredit protocol" at bounding box center [766, 187] width 90 height 22
click at [690, 240] on select "manipulate escape respect disarrange" at bounding box center [660, 241] width 92 height 22
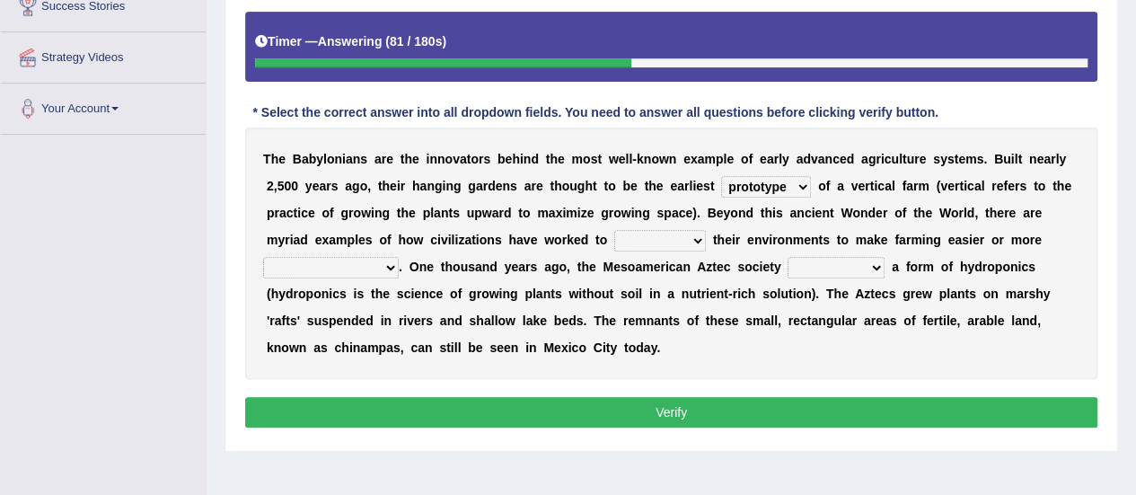
select select "disarrange"
click at [614, 230] on select "manipulate escape respect disarrange" at bounding box center [660, 241] width 92 height 22
click at [384, 260] on select "productive constructive connective counterproductive" at bounding box center [331, 268] width 136 height 22
select select "productive"
click at [263, 257] on select "productive constructive connective counterproductive" at bounding box center [331, 268] width 136 height 22
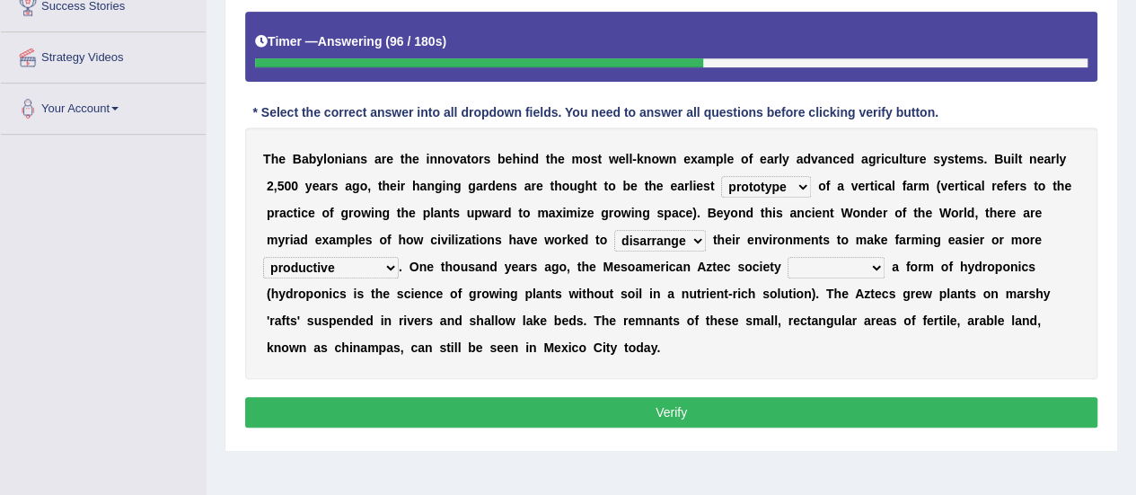
click at [853, 265] on select "domineered volunteered pioneered engineered" at bounding box center [836, 268] width 97 height 22
select select "engineered"
click at [788, 257] on select "domineered volunteered pioneered engineered" at bounding box center [836, 268] width 97 height 22
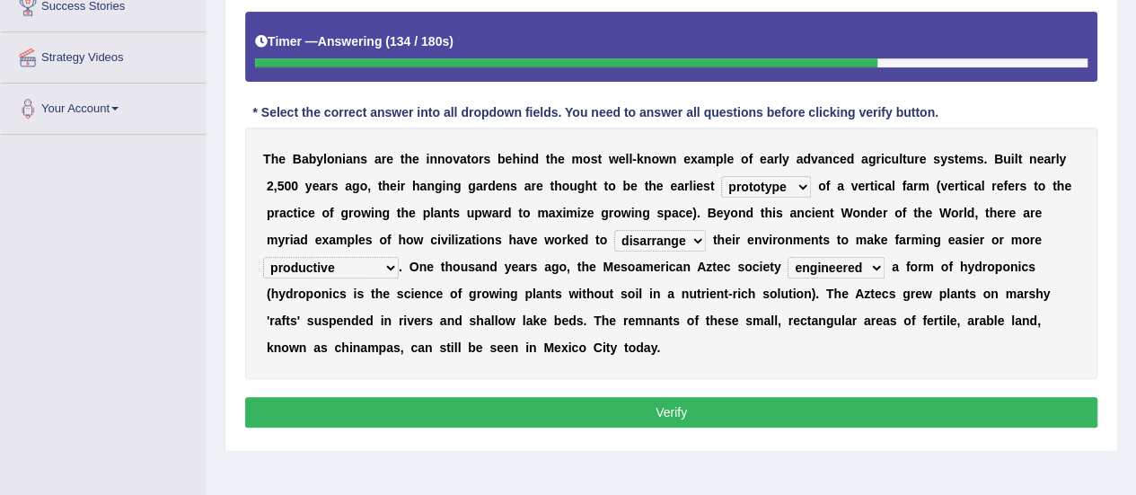
click at [630, 391] on div "Instructions: Below is a text with blanks. Click on each blank, a list of choic…" at bounding box center [671, 183] width 861 height 517
click at [617, 397] on button "Verify" at bounding box center [671, 412] width 852 height 31
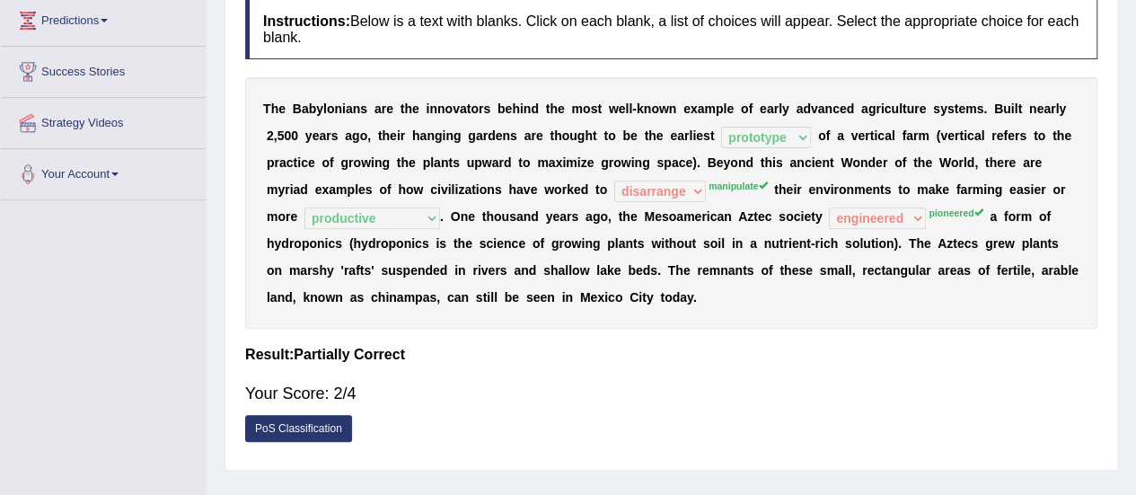
scroll to position [223, 0]
